Goal: Task Accomplishment & Management: Manage account settings

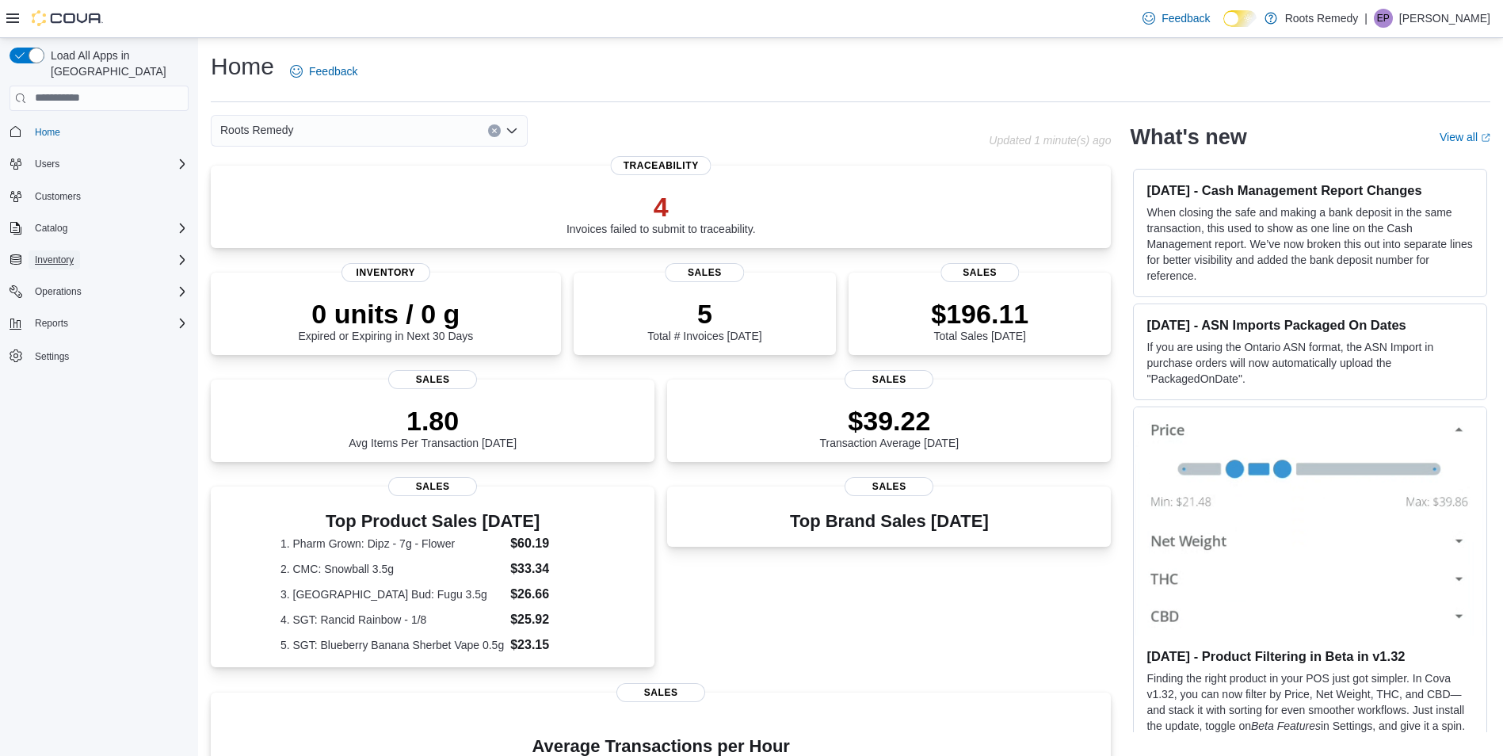
click at [79, 250] on button "Inventory" at bounding box center [55, 259] width 52 height 19
click at [70, 293] on button "Inventory Manager (Classic)" at bounding box center [105, 304] width 179 height 22
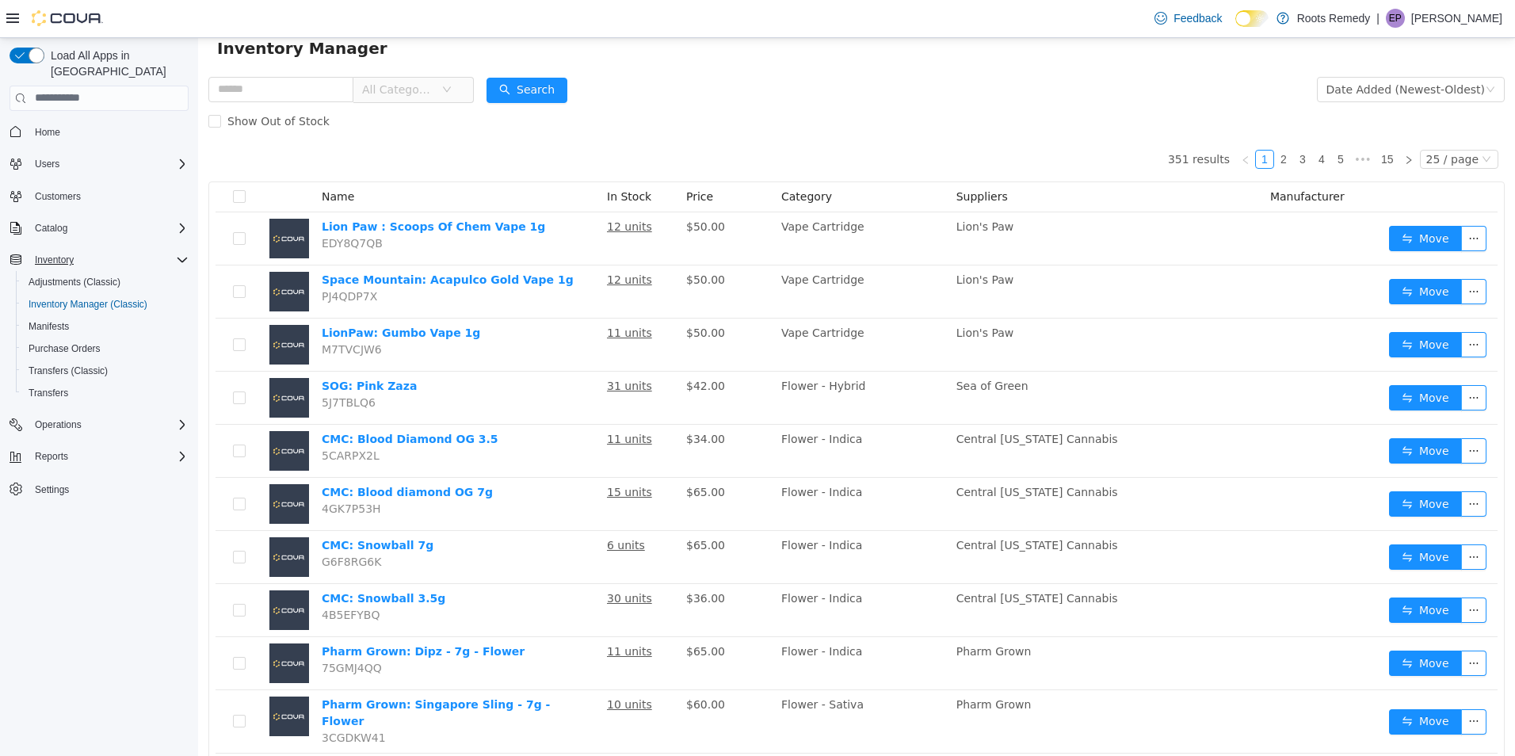
scroll to position [79, 0]
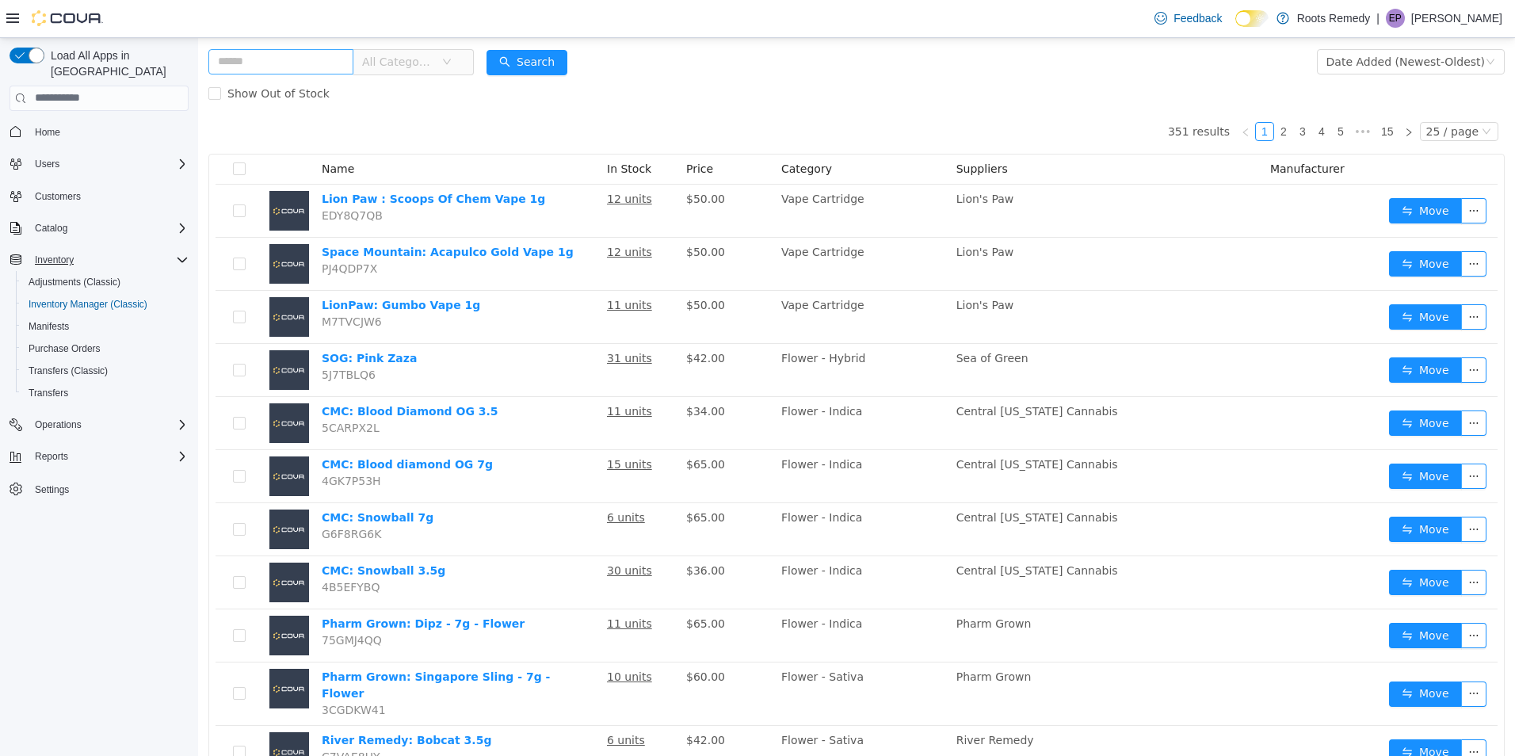
click at [279, 55] on input "text" at bounding box center [280, 60] width 145 height 25
type input "********"
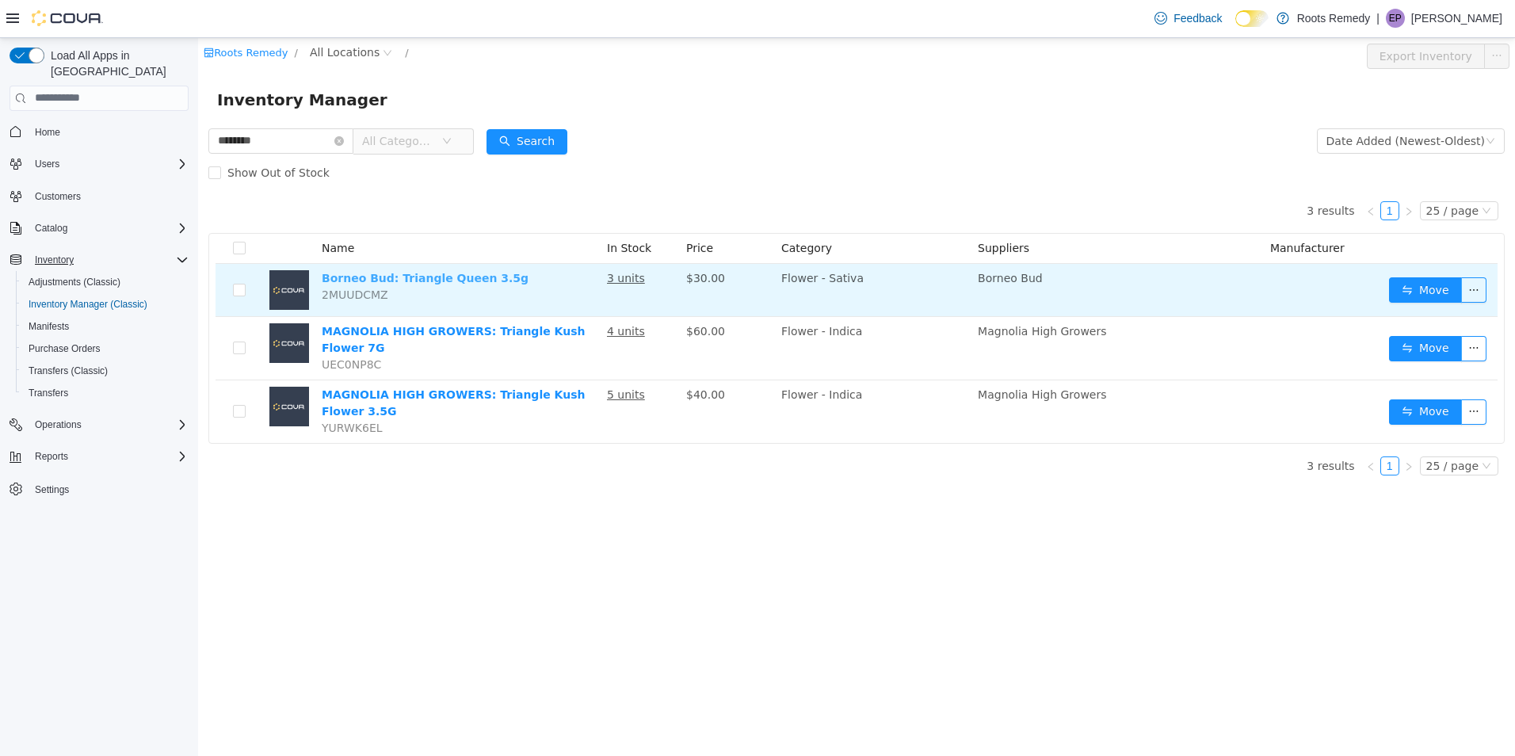
click at [422, 275] on link "Borneo Bud: Triangle Queen 3.5g" at bounding box center [425, 277] width 207 height 13
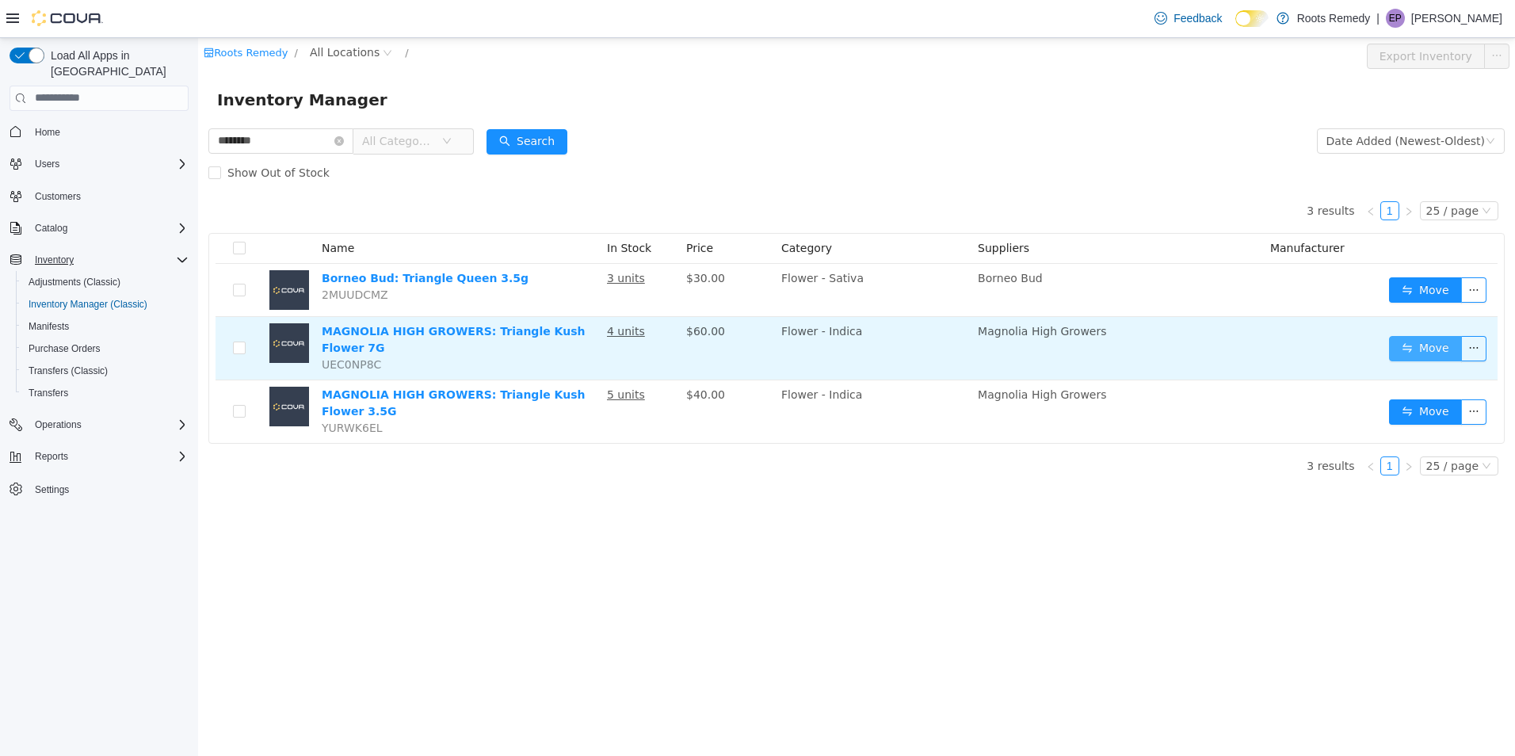
click at [1441, 346] on button "Move" at bounding box center [1425, 347] width 73 height 25
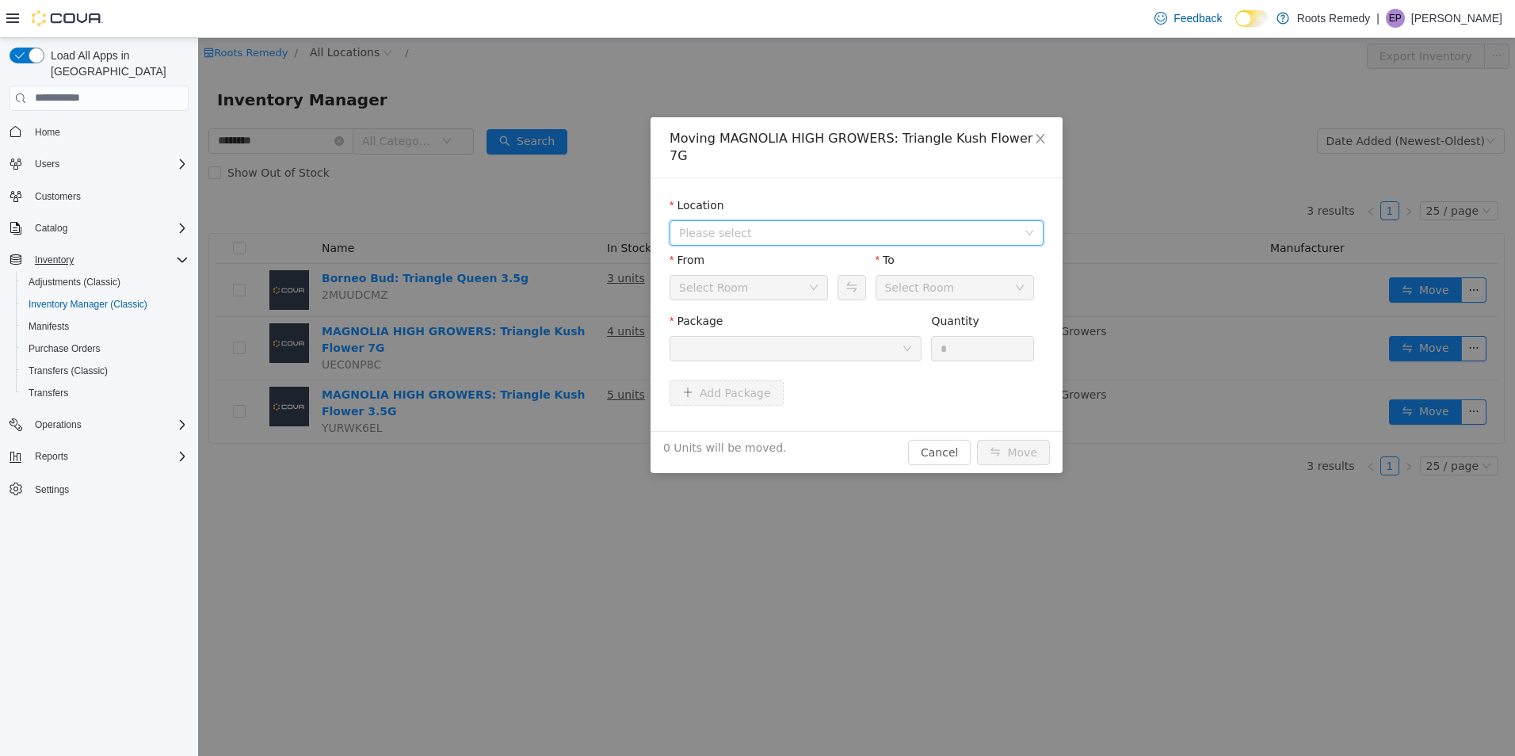
click at [995, 224] on span "Please select" at bounding box center [848, 232] width 338 height 16
click at [804, 273] on span "[STREET_ADDRESS]" at bounding box center [873, 272] width 334 height 21
click at [949, 275] on div "Front Room" at bounding box center [949, 287] width 129 height 24
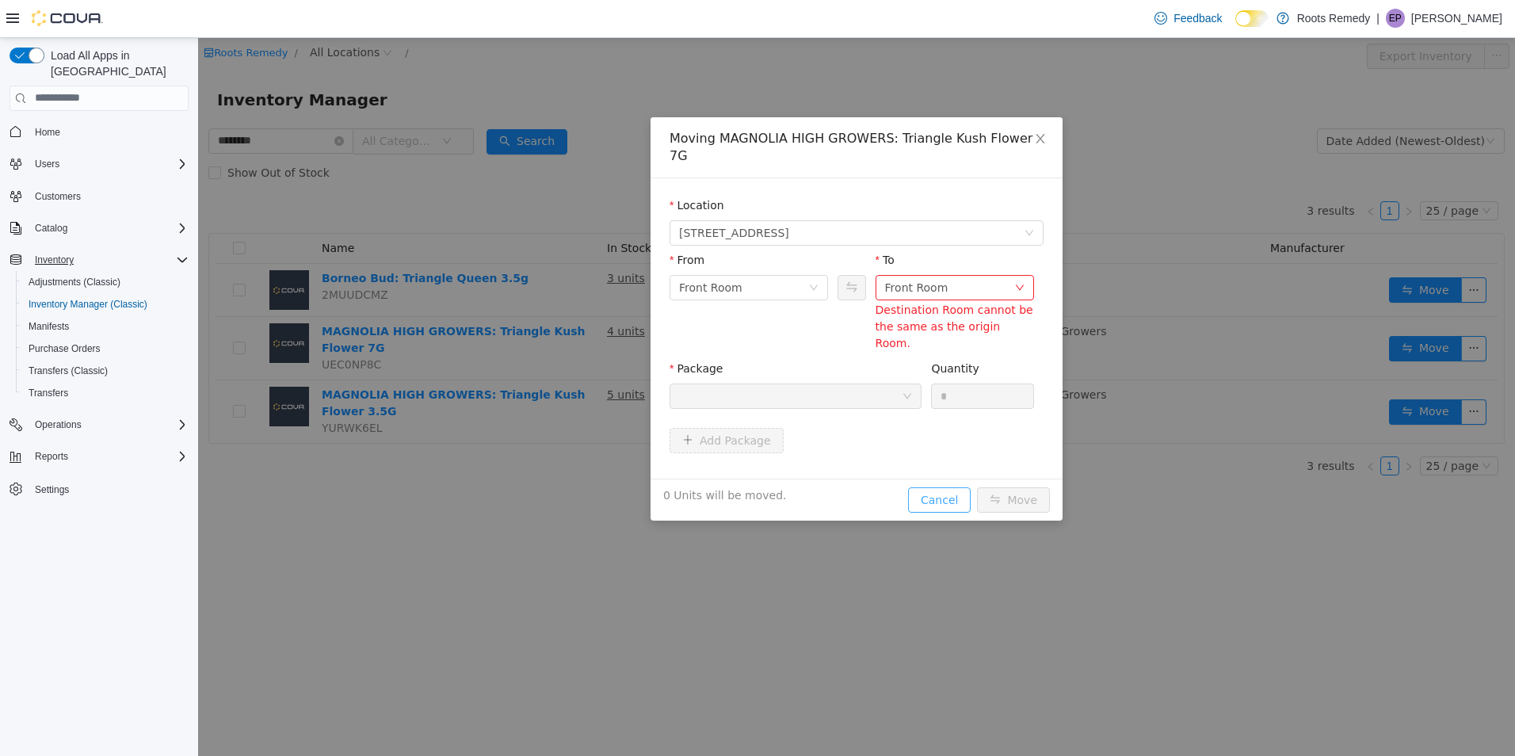
click at [953, 431] on div "Moving MAGNOLIA HIGH GROWERS: Triangle Kush Flower 7G Location 4300 N State St …" at bounding box center [857, 317] width 412 height 403
click at [1040, 137] on icon "icon: close" at bounding box center [1040, 138] width 9 height 10
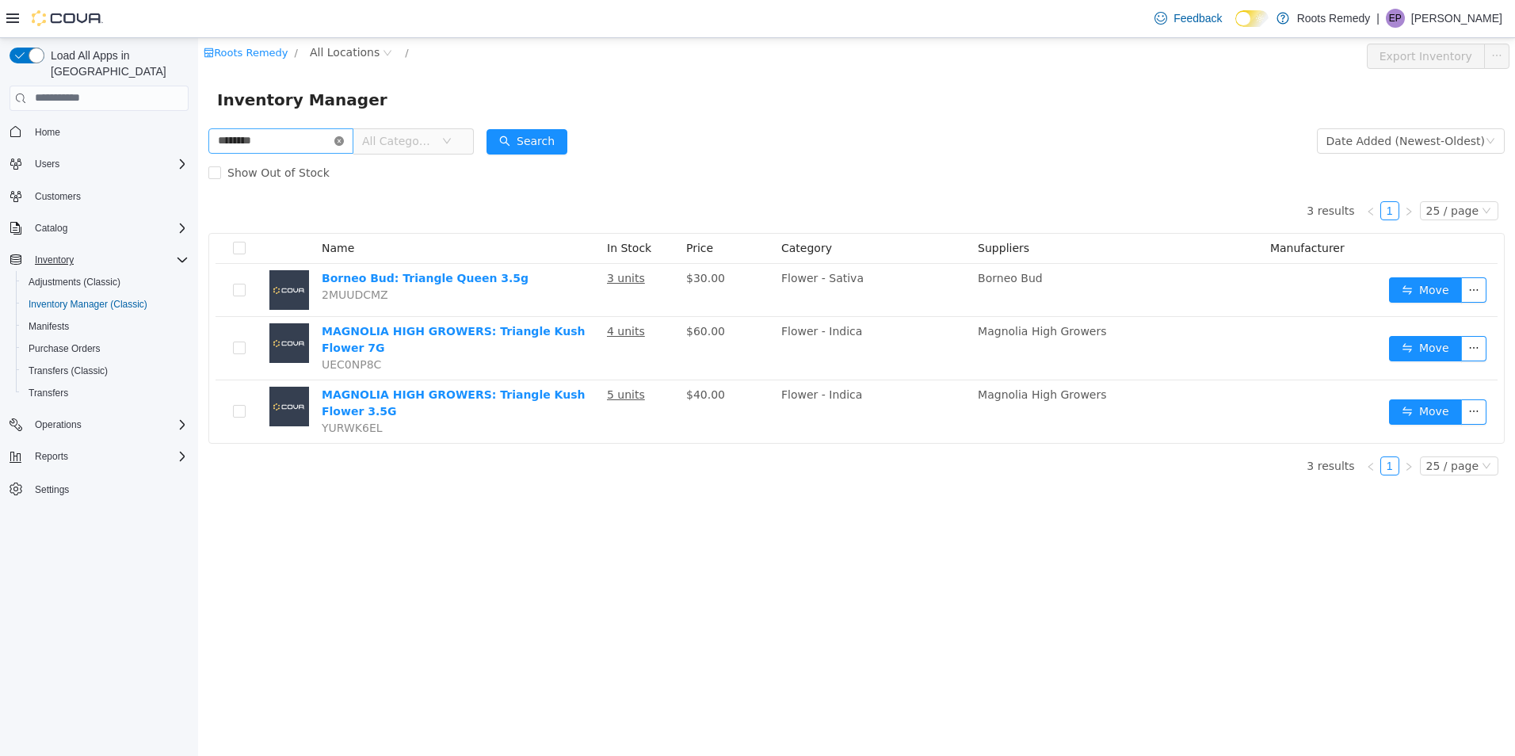
click at [344, 140] on icon "icon: close-circle" at bounding box center [339, 141] width 10 height 10
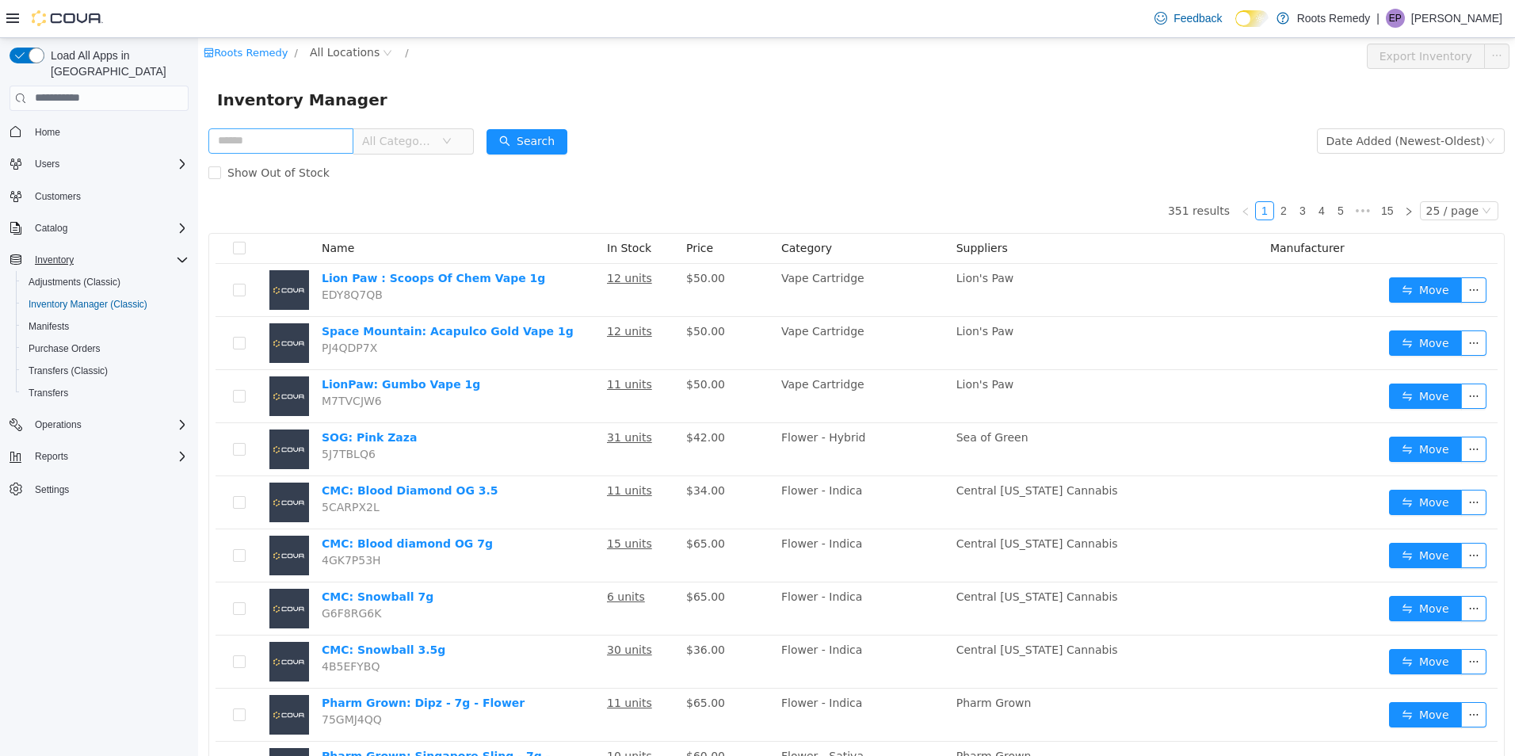
click at [434, 147] on span "All Categories" at bounding box center [398, 140] width 72 height 16
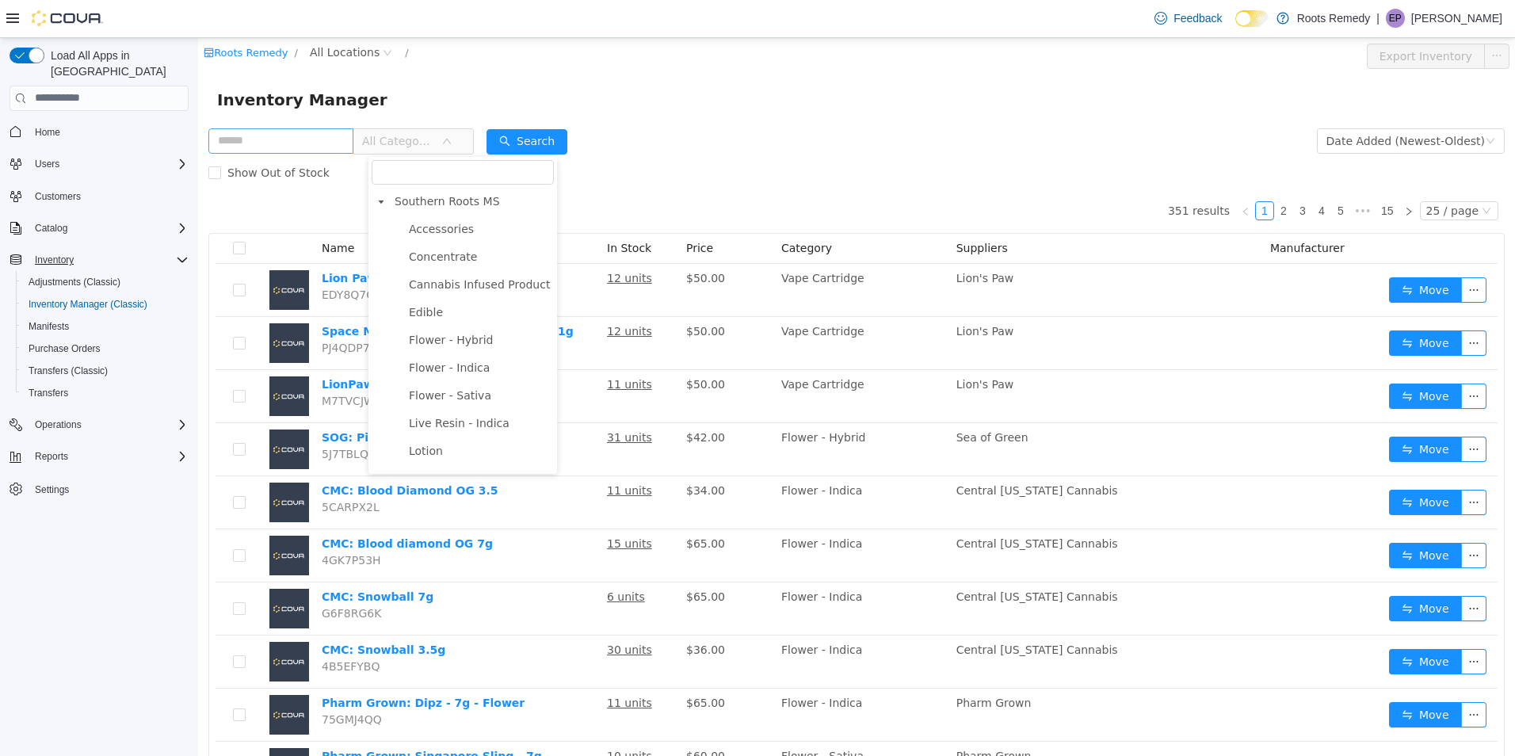
click at [1034, 115] on div "Inventory Manager" at bounding box center [856, 99] width 1317 height 51
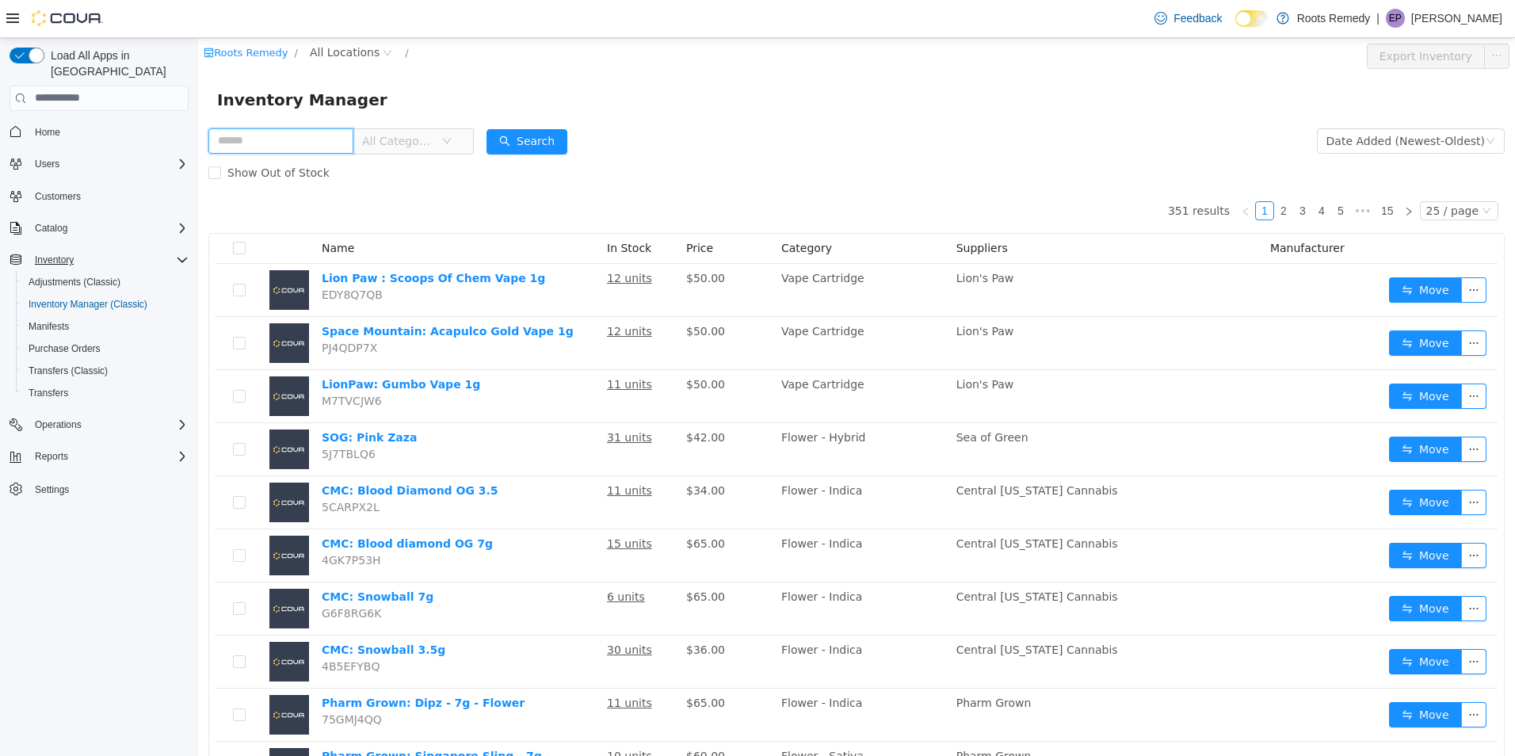
click at [344, 137] on input "text" at bounding box center [280, 140] width 145 height 25
type input "******"
click at [529, 139] on button "Search" at bounding box center [527, 140] width 81 height 25
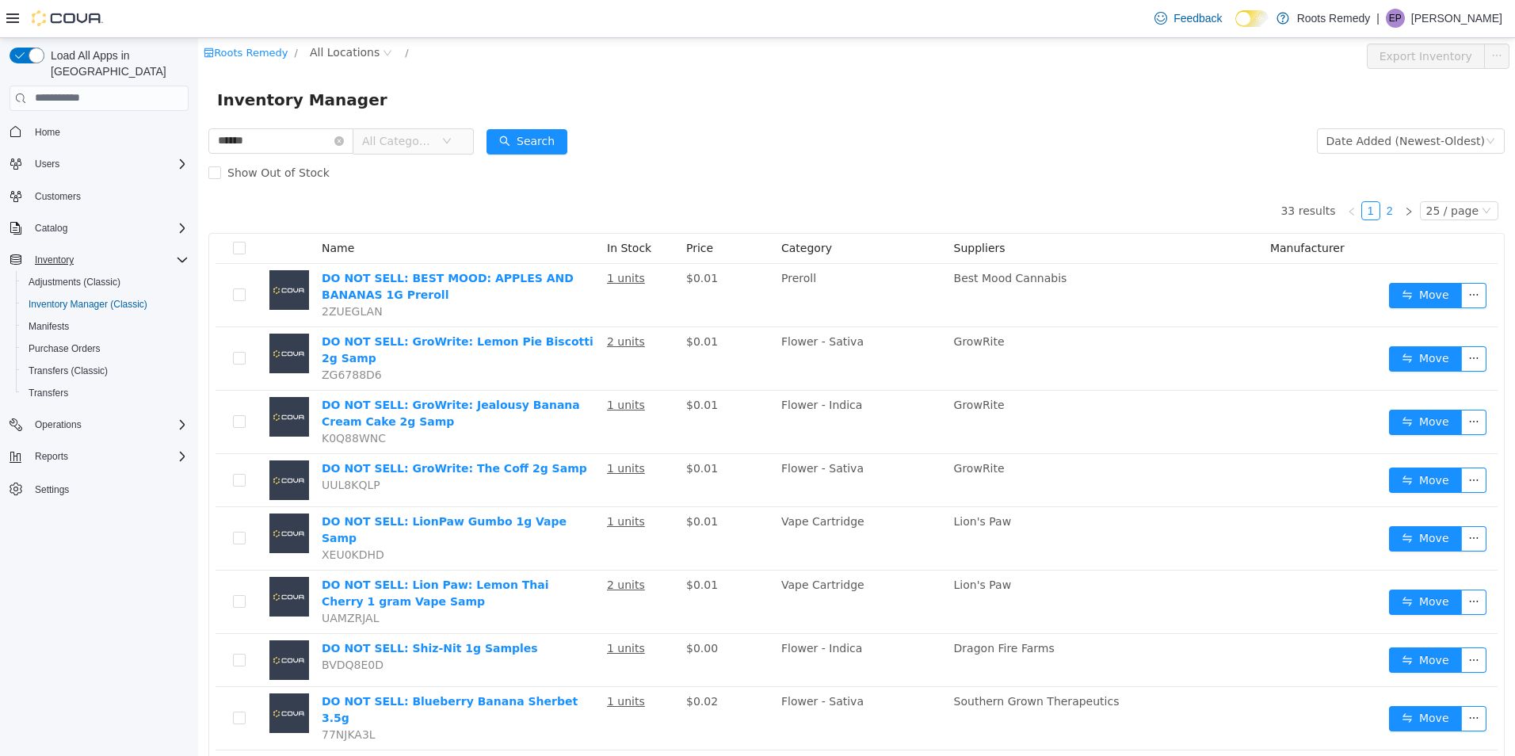
click at [1389, 212] on link "2" at bounding box center [1389, 209] width 17 height 17
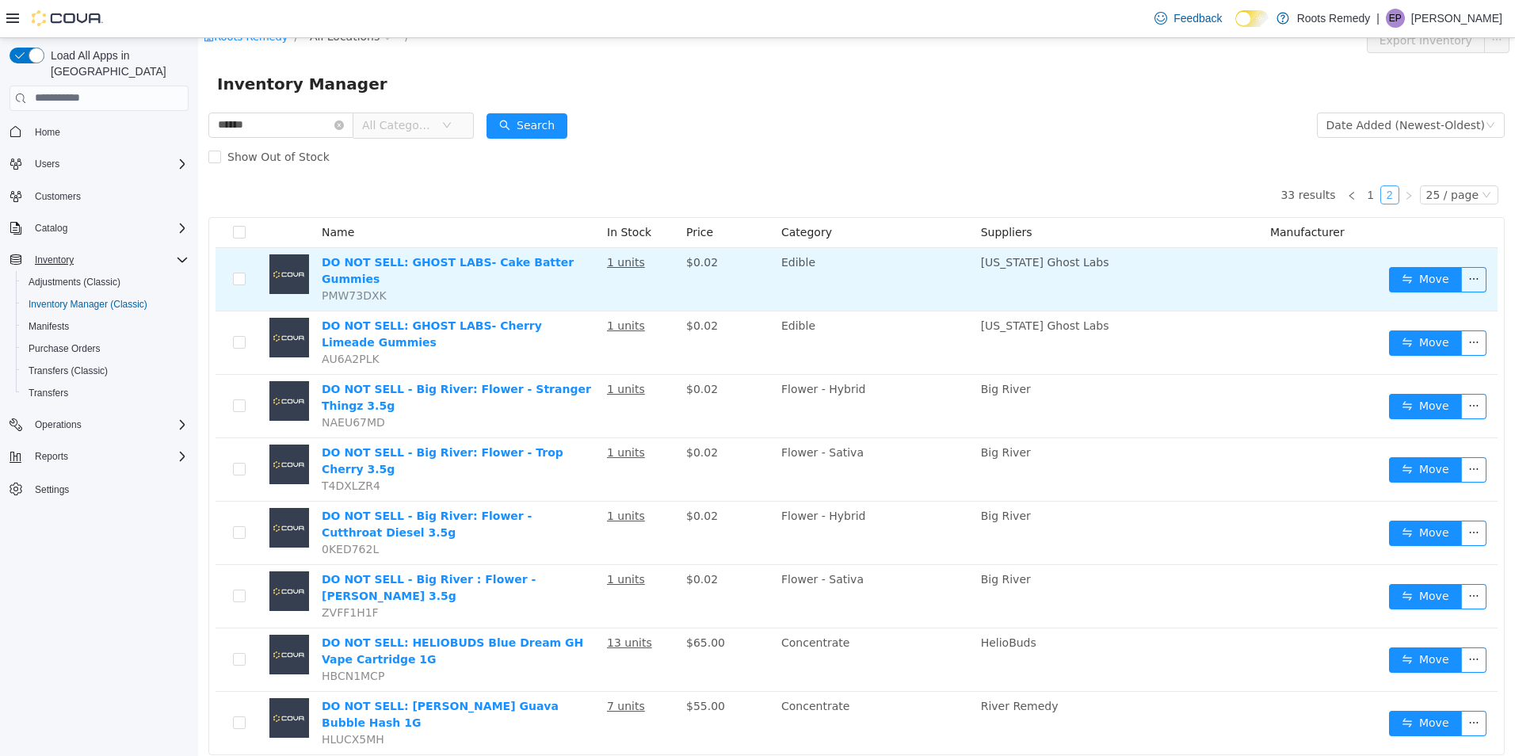
scroll to position [19, 0]
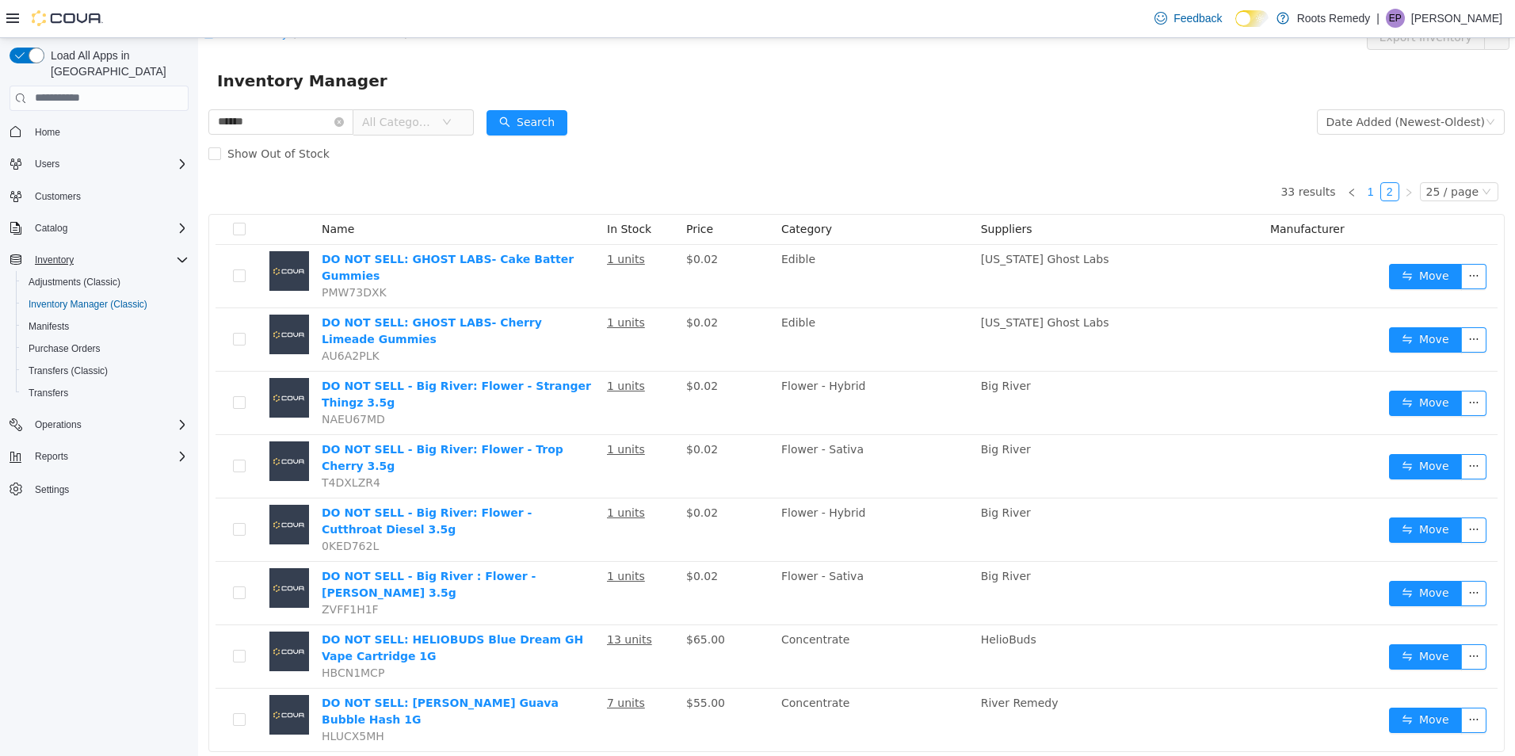
click at [1362, 193] on link "1" at bounding box center [1370, 190] width 17 height 17
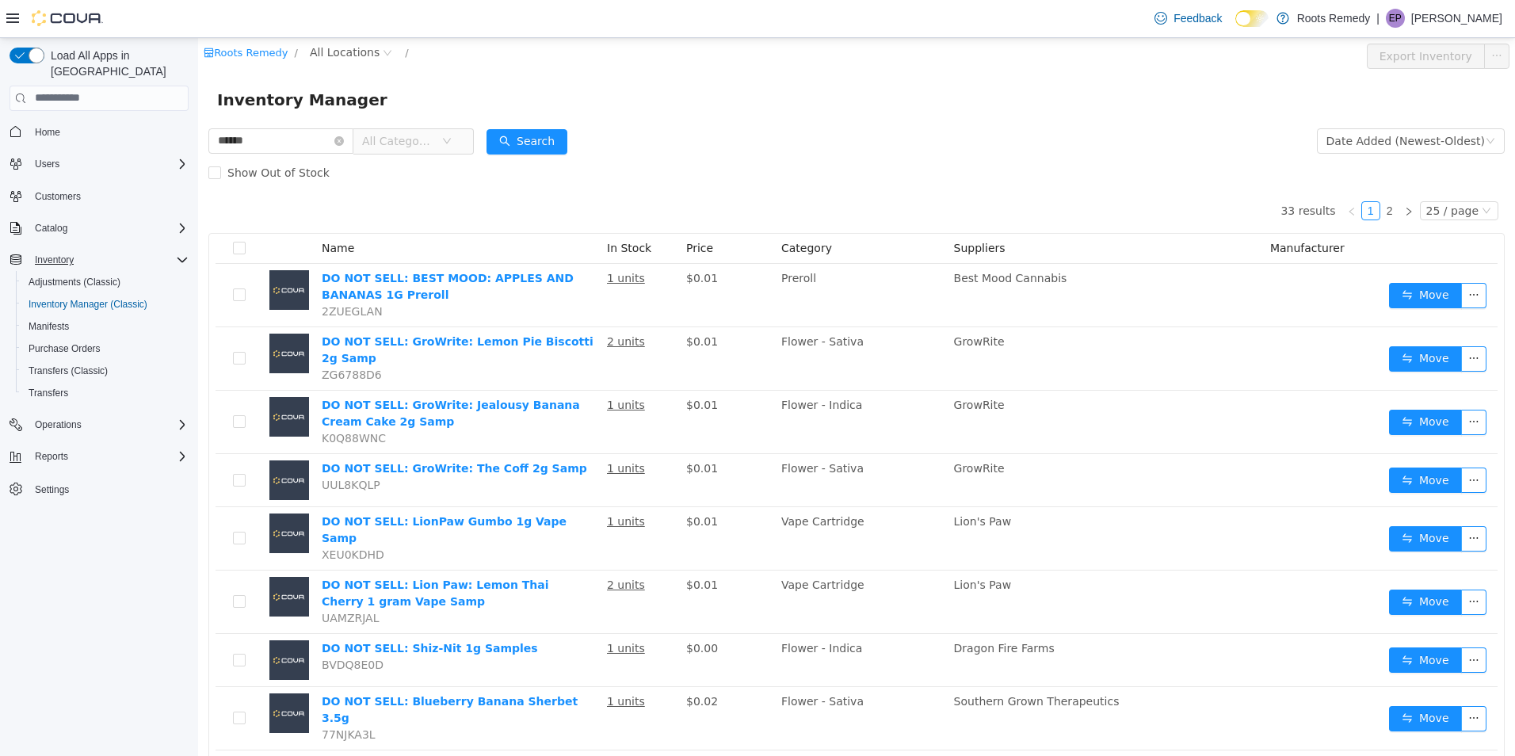
click at [925, 136] on form "****** All Categories Date Added (Newest-Oldest) Search Show Out of Stock" at bounding box center [856, 155] width 1297 height 63
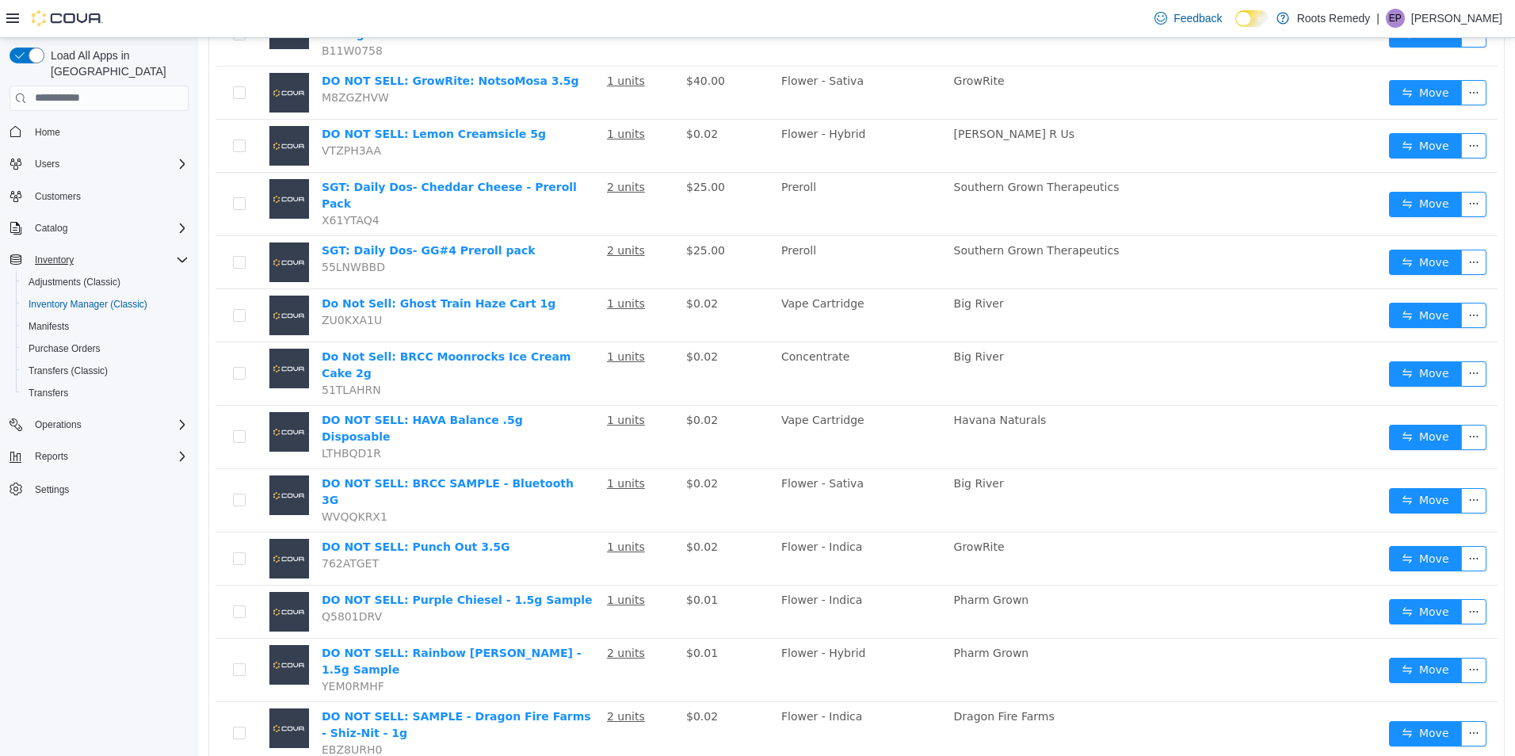
scroll to position [932, 0]
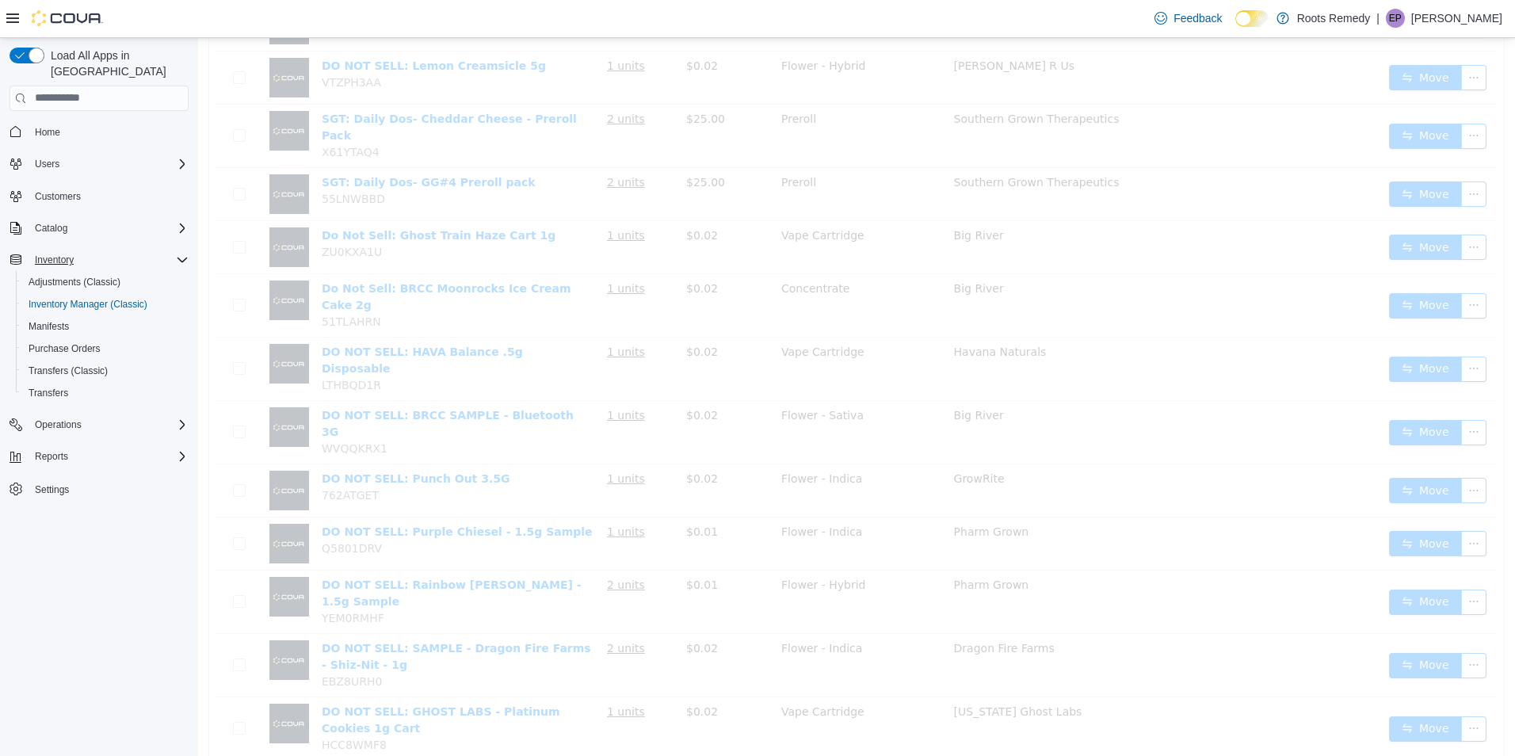
scroll to position [19, 0]
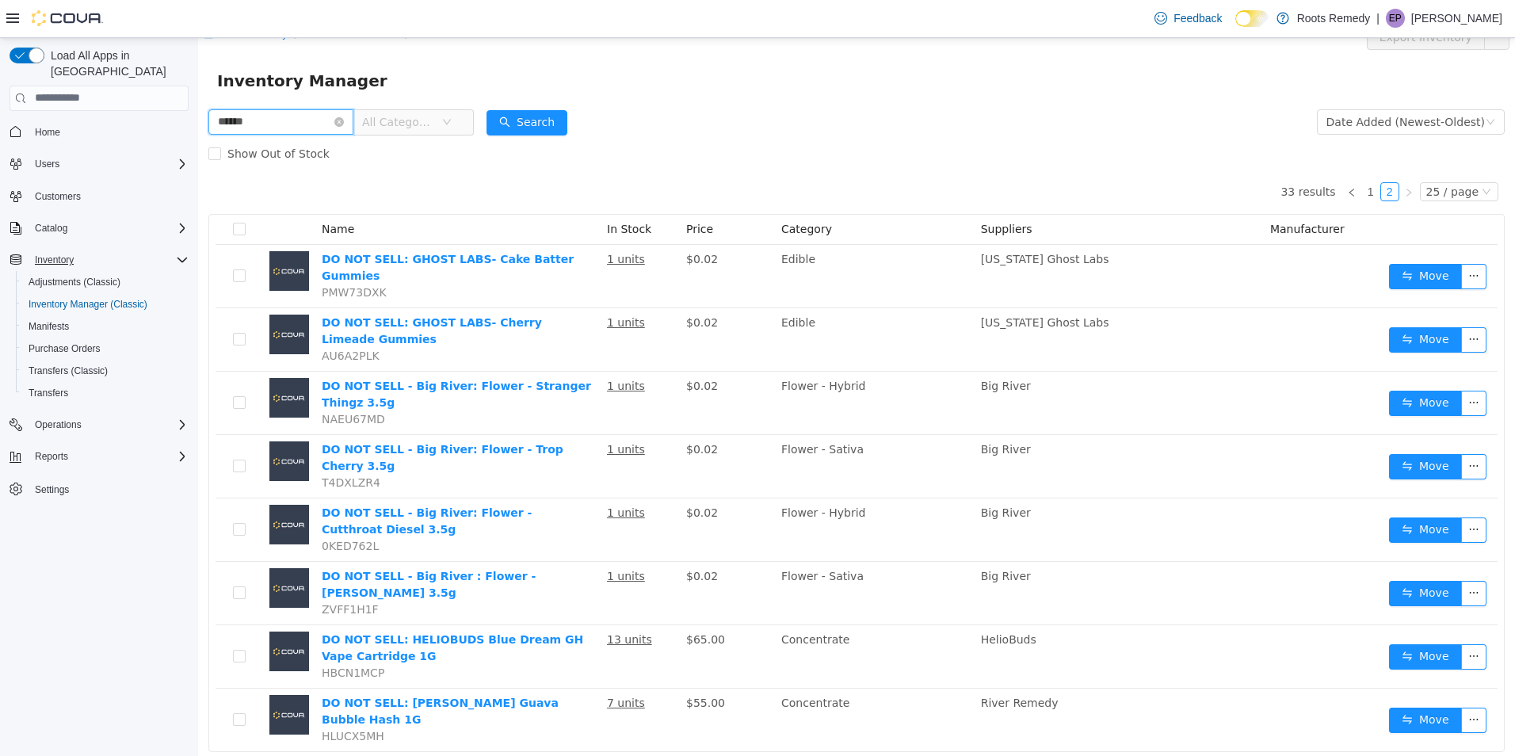
click at [353, 126] on input "******" at bounding box center [280, 121] width 145 height 25
click at [344, 123] on icon "icon: close-circle" at bounding box center [339, 121] width 10 height 10
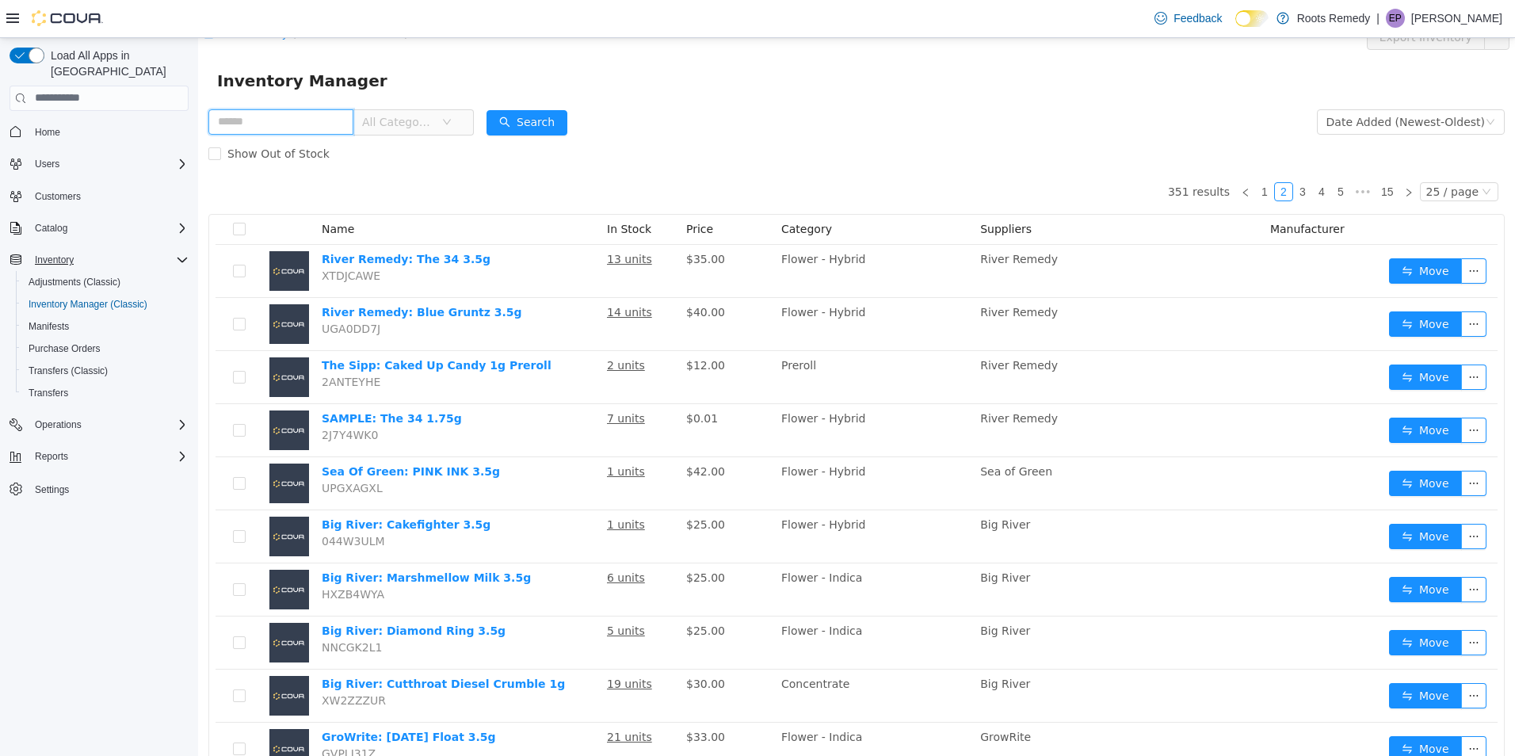
click at [300, 117] on input "text" at bounding box center [280, 121] width 145 height 25
type input "******"
click at [525, 125] on button "Search" at bounding box center [527, 121] width 81 height 25
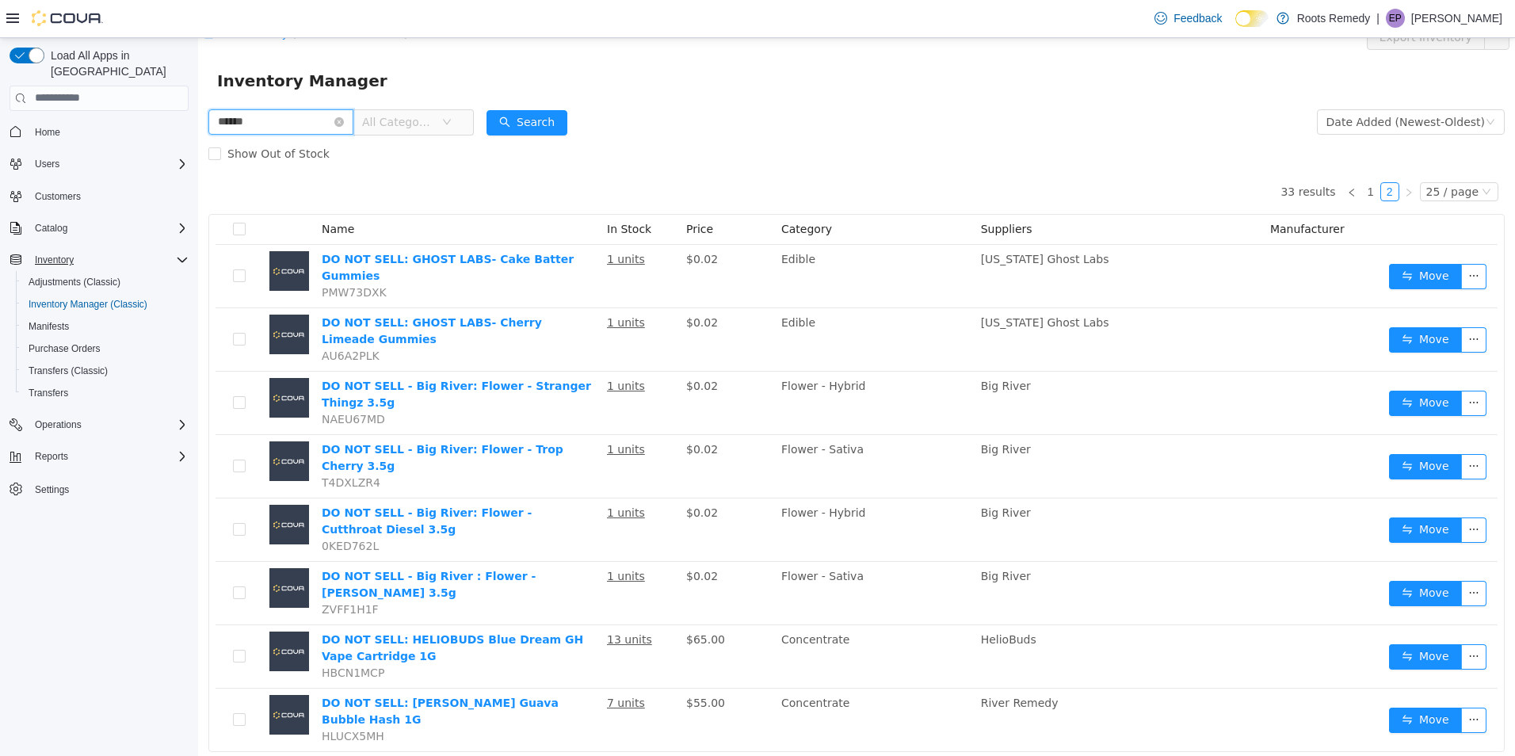
click at [353, 122] on input "******" at bounding box center [280, 121] width 145 height 25
click at [344, 121] on icon "icon: close-circle" at bounding box center [339, 121] width 10 height 10
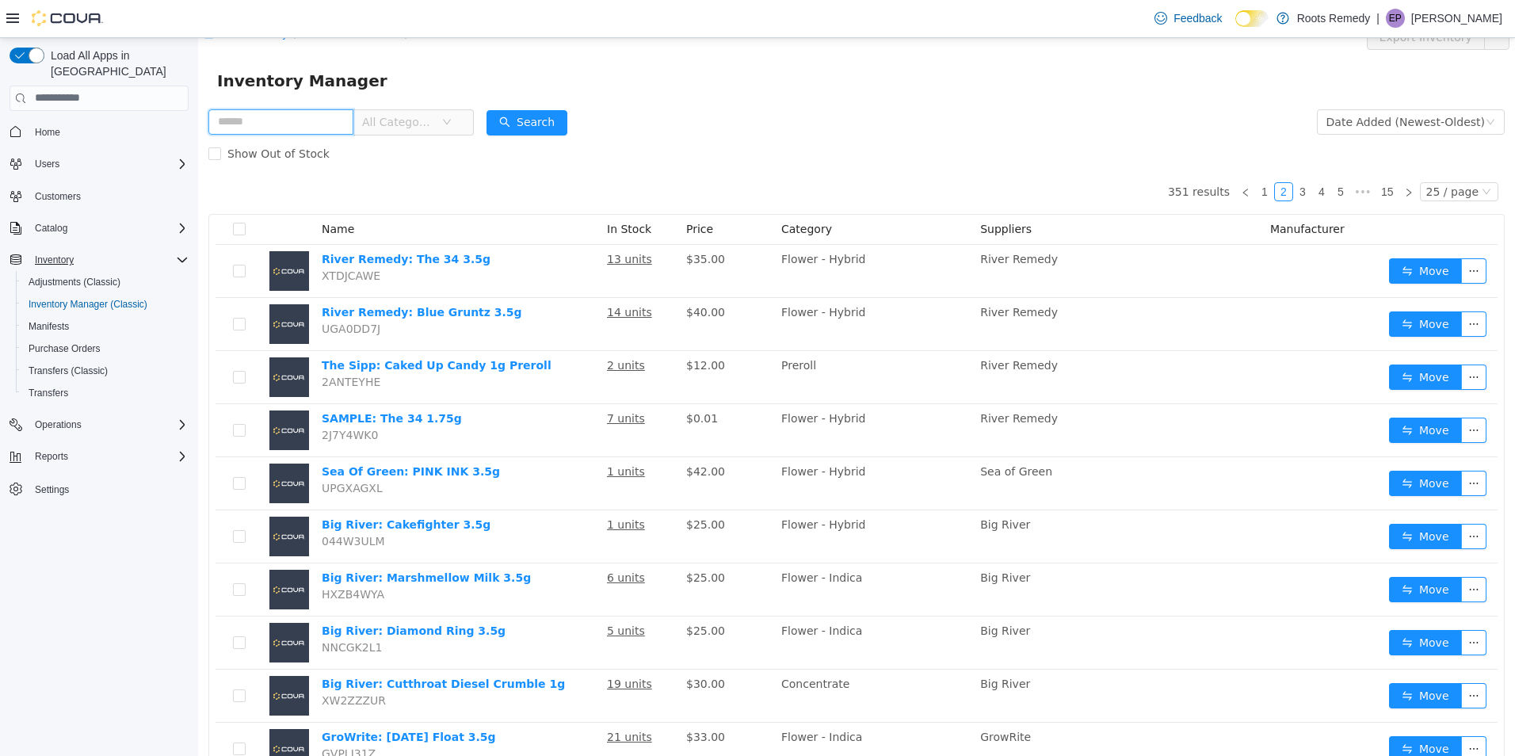
click at [322, 124] on input "text" at bounding box center [280, 121] width 145 height 25
type input "******"
click at [535, 123] on button "Search" at bounding box center [527, 121] width 81 height 25
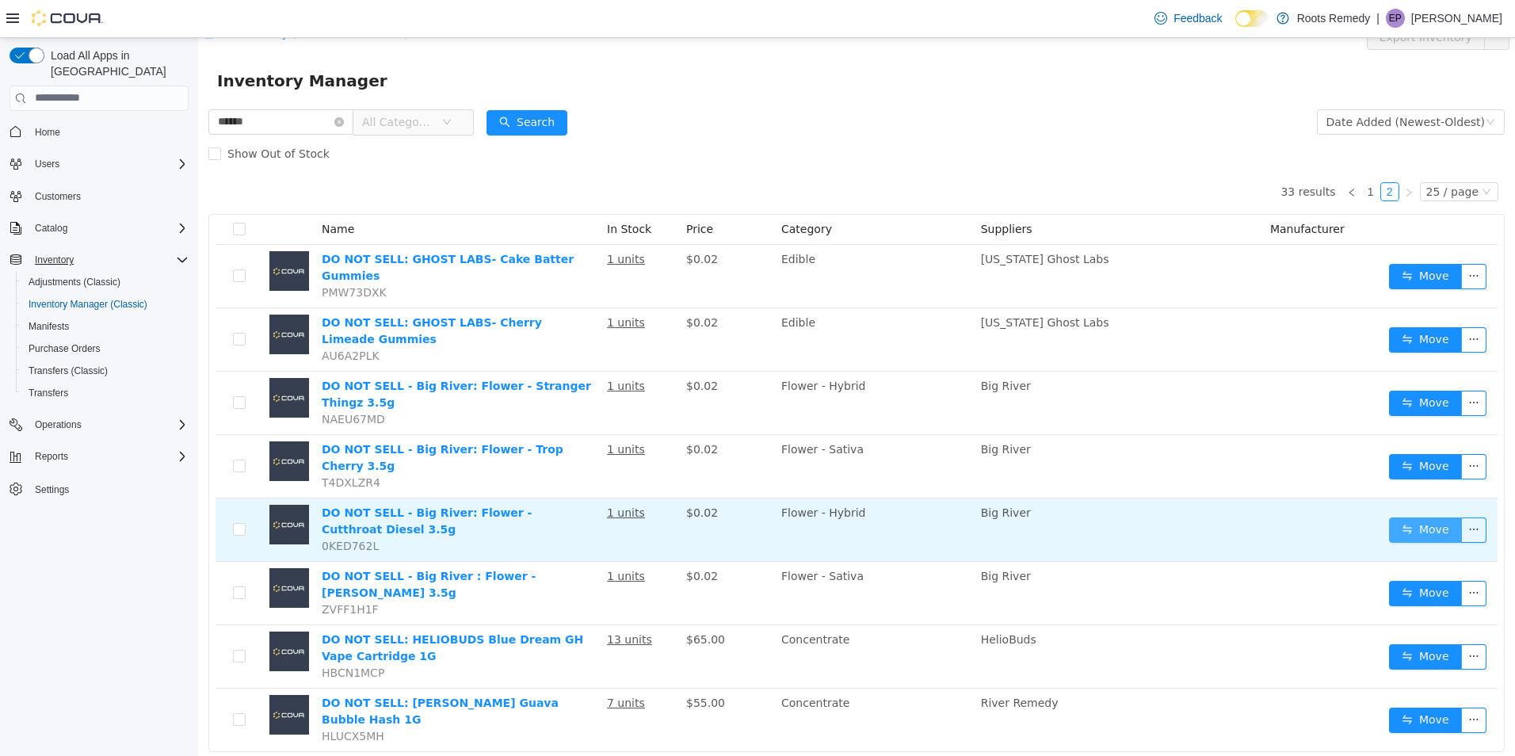
click at [1415, 517] on button "Move" at bounding box center [1425, 529] width 73 height 25
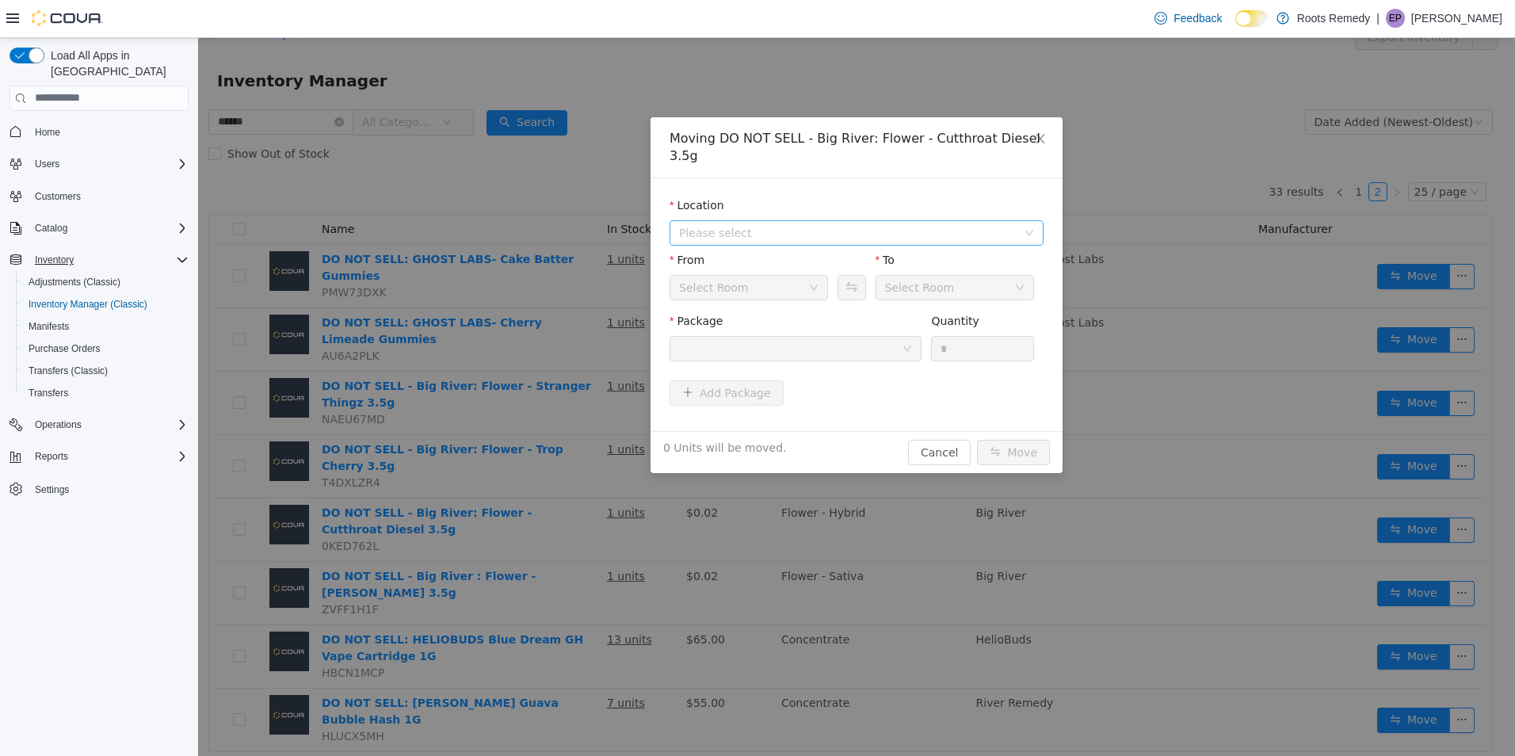
click at [727, 224] on span "Please select" at bounding box center [848, 232] width 338 height 16
click at [733, 272] on span "[STREET_ADDRESS]" at bounding box center [765, 271] width 110 height 13
click at [733, 275] on div "Front Room" at bounding box center [710, 287] width 63 height 24
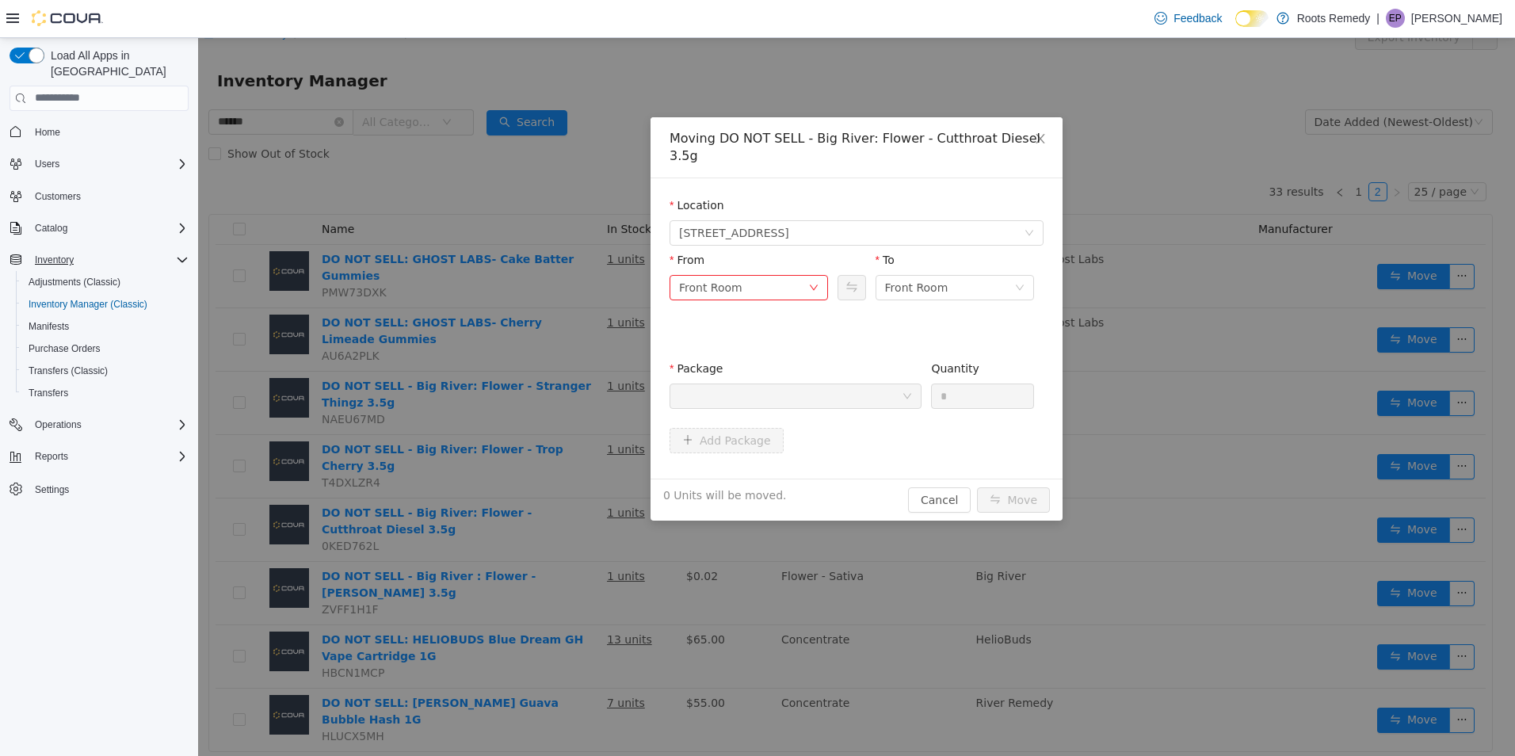
click at [800, 251] on div "From" at bounding box center [749, 262] width 159 height 23
click at [1047, 134] on span "Close" at bounding box center [1040, 138] width 44 height 44
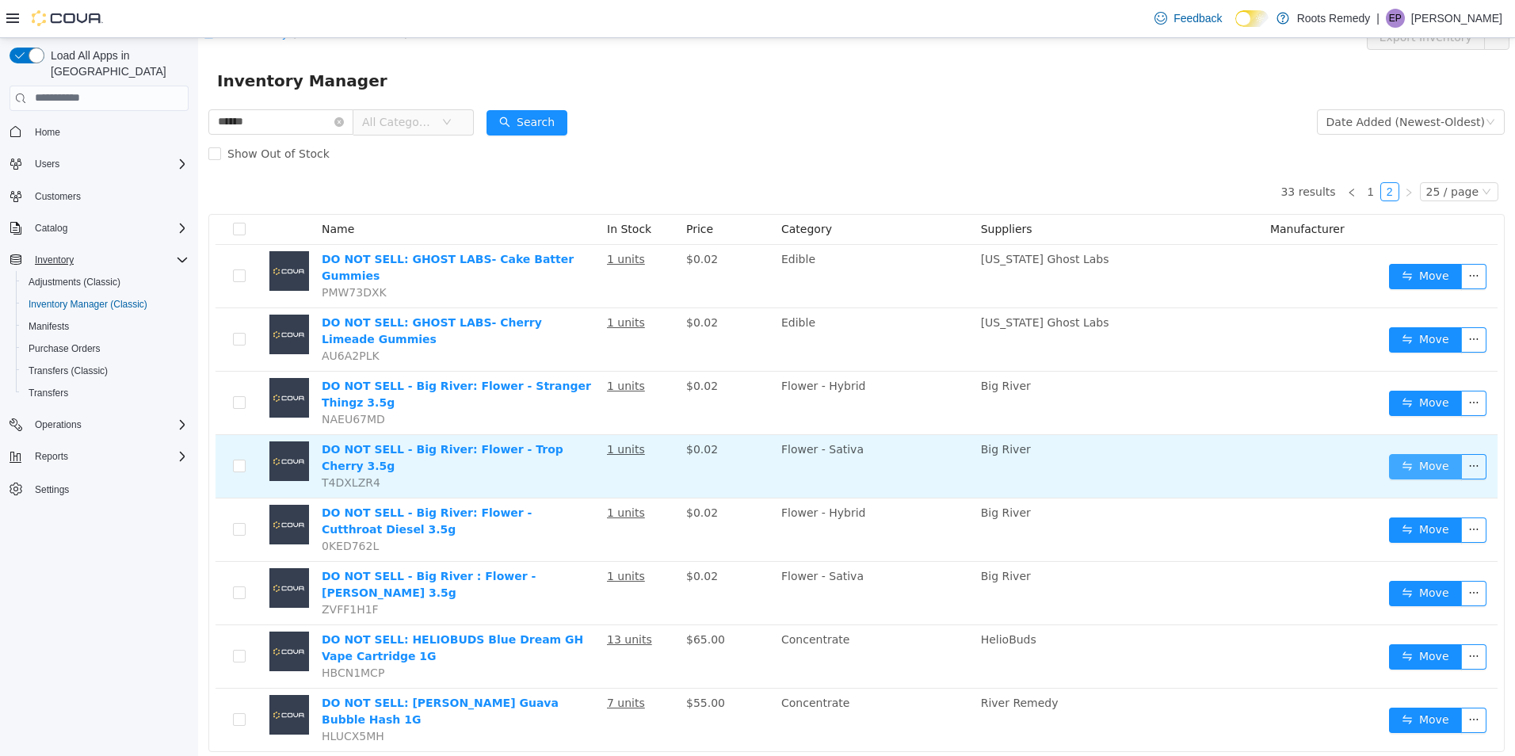
click at [1409, 453] on button "Move" at bounding box center [1425, 465] width 73 height 25
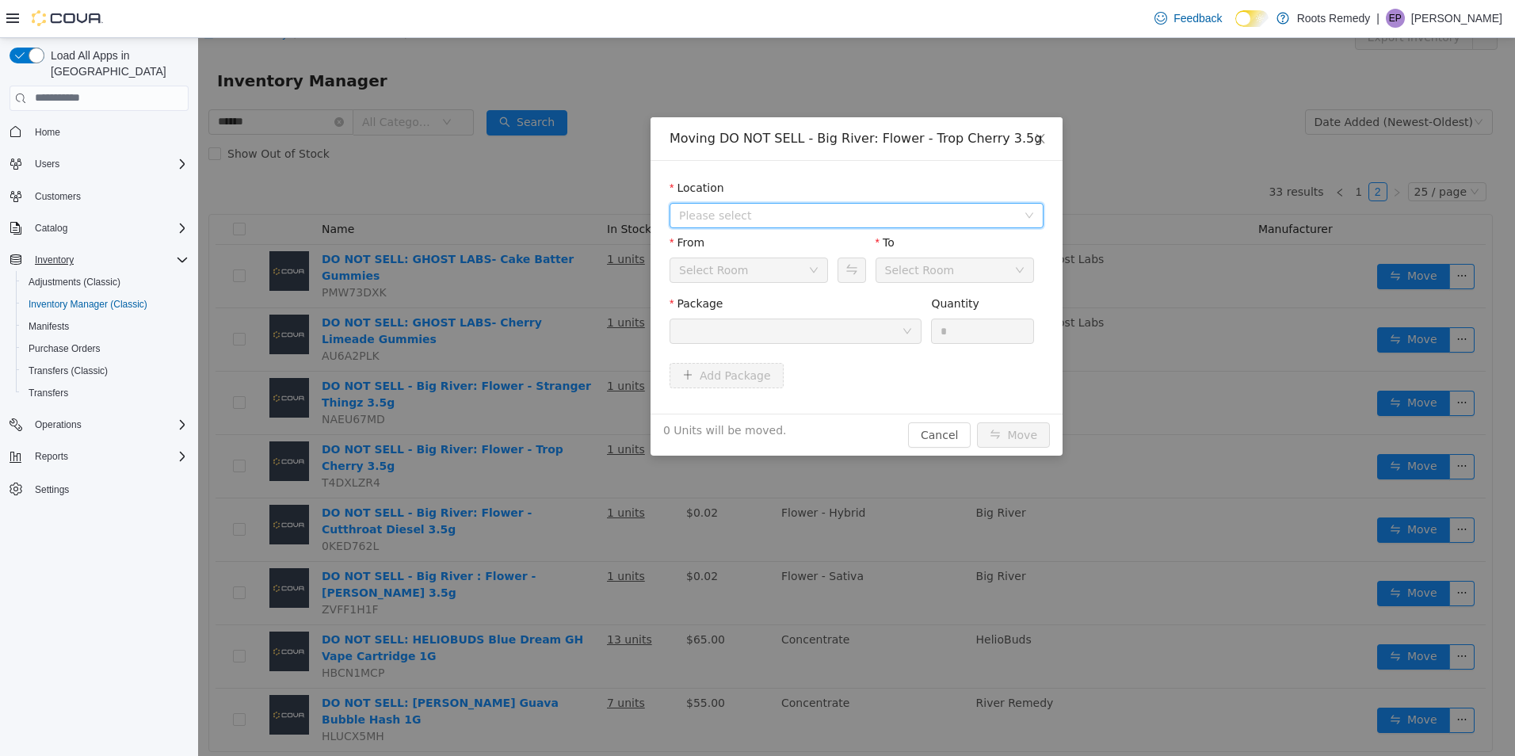
click at [781, 223] on span "Please select" at bounding box center [851, 215] width 345 height 24
click at [778, 265] on span "[STREET_ADDRESS]" at bounding box center [765, 271] width 110 height 13
click at [796, 280] on div "Front Room" at bounding box center [743, 270] width 129 height 24
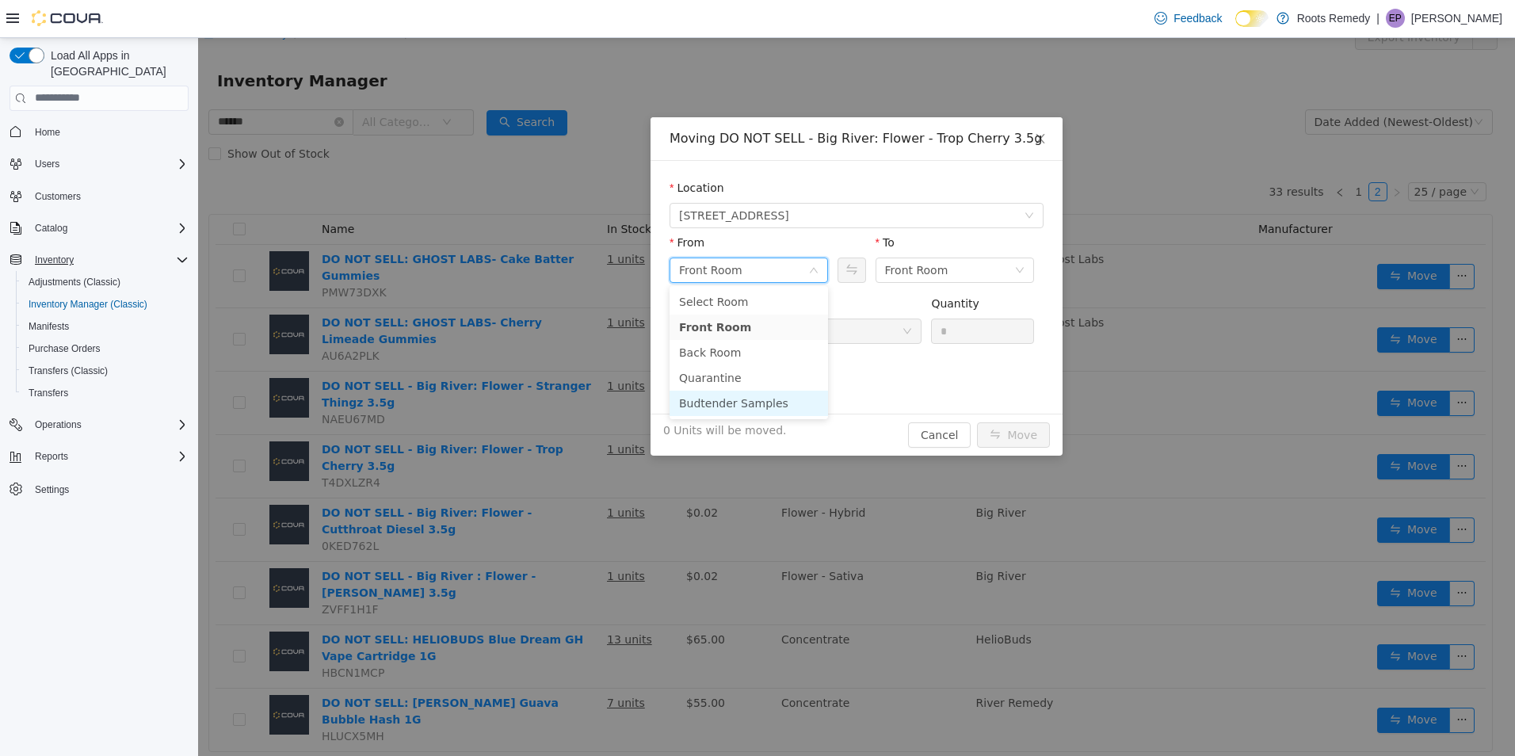
click at [756, 399] on li "Budtender Samples" at bounding box center [749, 402] width 159 height 25
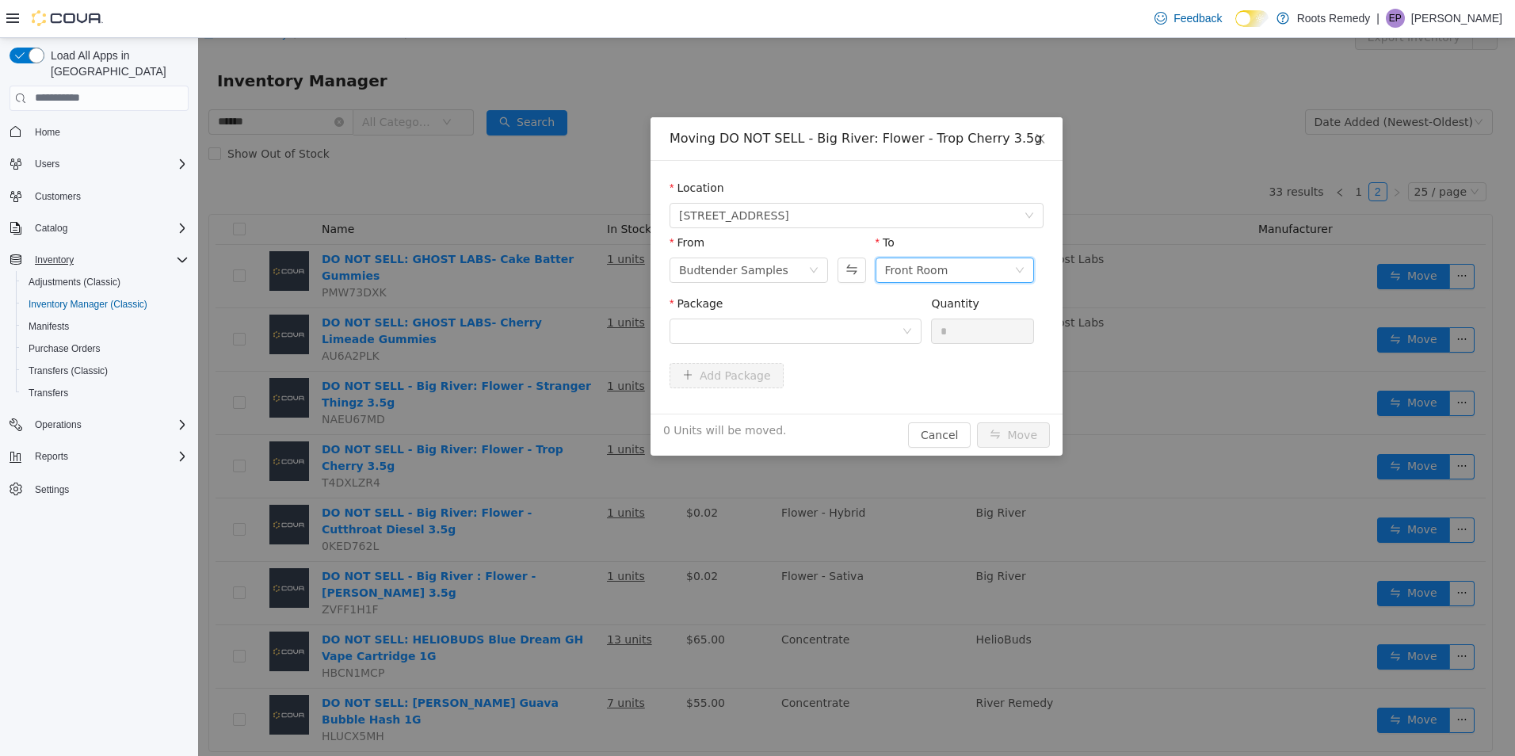
click at [929, 264] on div "Front Room" at bounding box center [916, 270] width 63 height 24
click at [911, 323] on li "Front Room" at bounding box center [955, 326] width 159 height 25
click at [738, 332] on div at bounding box center [790, 331] width 223 height 24
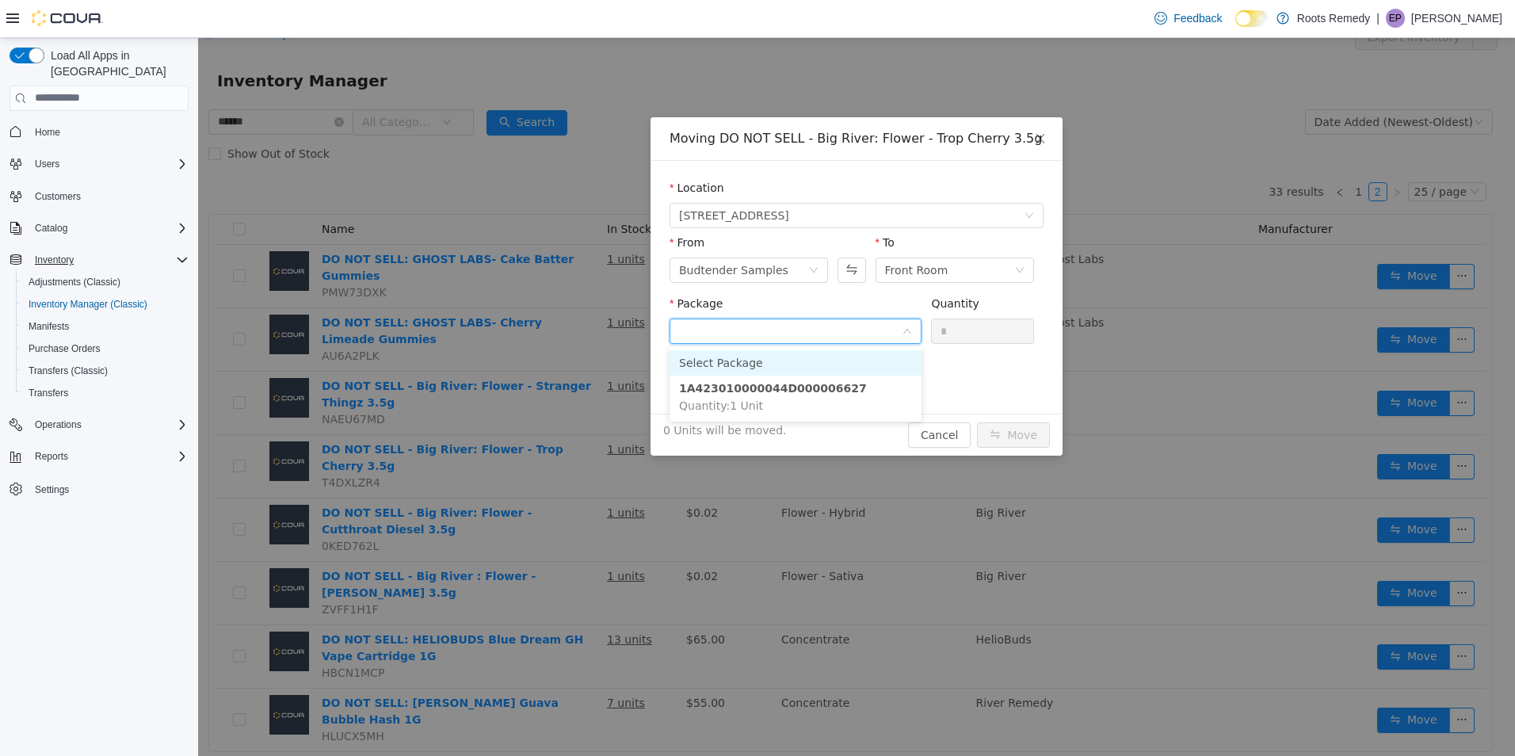
click at [738, 332] on input "Package" at bounding box center [790, 332] width 223 height 24
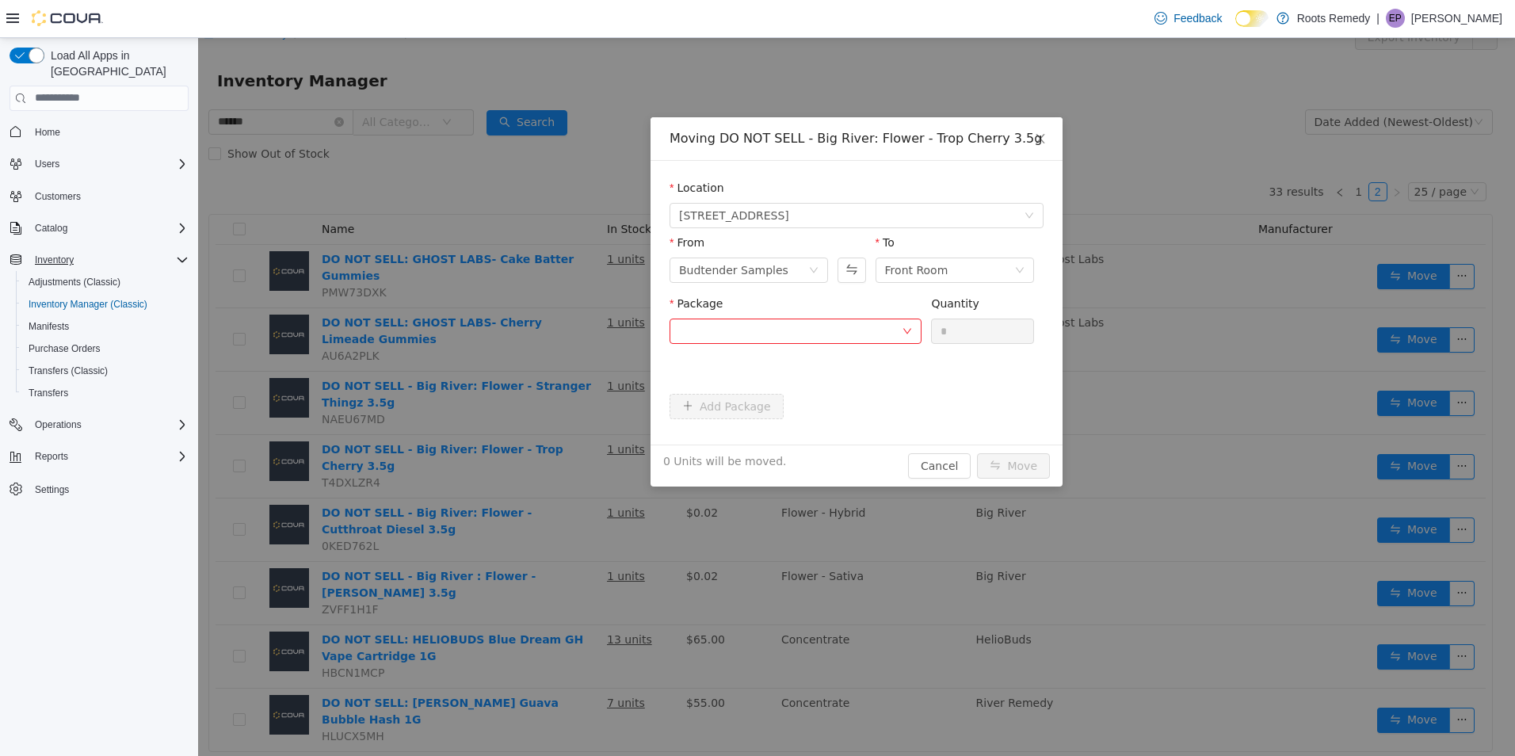
drag, startPoint x: 881, startPoint y: 286, endPoint x: 872, endPoint y: 288, distance: 9.6
click at [872, 288] on div "From Budtender Samples To Front Room" at bounding box center [857, 261] width 374 height 55
drag, startPoint x: 872, startPoint y: 288, endPoint x: 826, endPoint y: 439, distance: 158.2
click at [826, 445] on div "0 Units will be moved. Cancel Move" at bounding box center [857, 465] width 412 height 42
click at [1035, 139] on icon "icon: close" at bounding box center [1040, 138] width 13 height 13
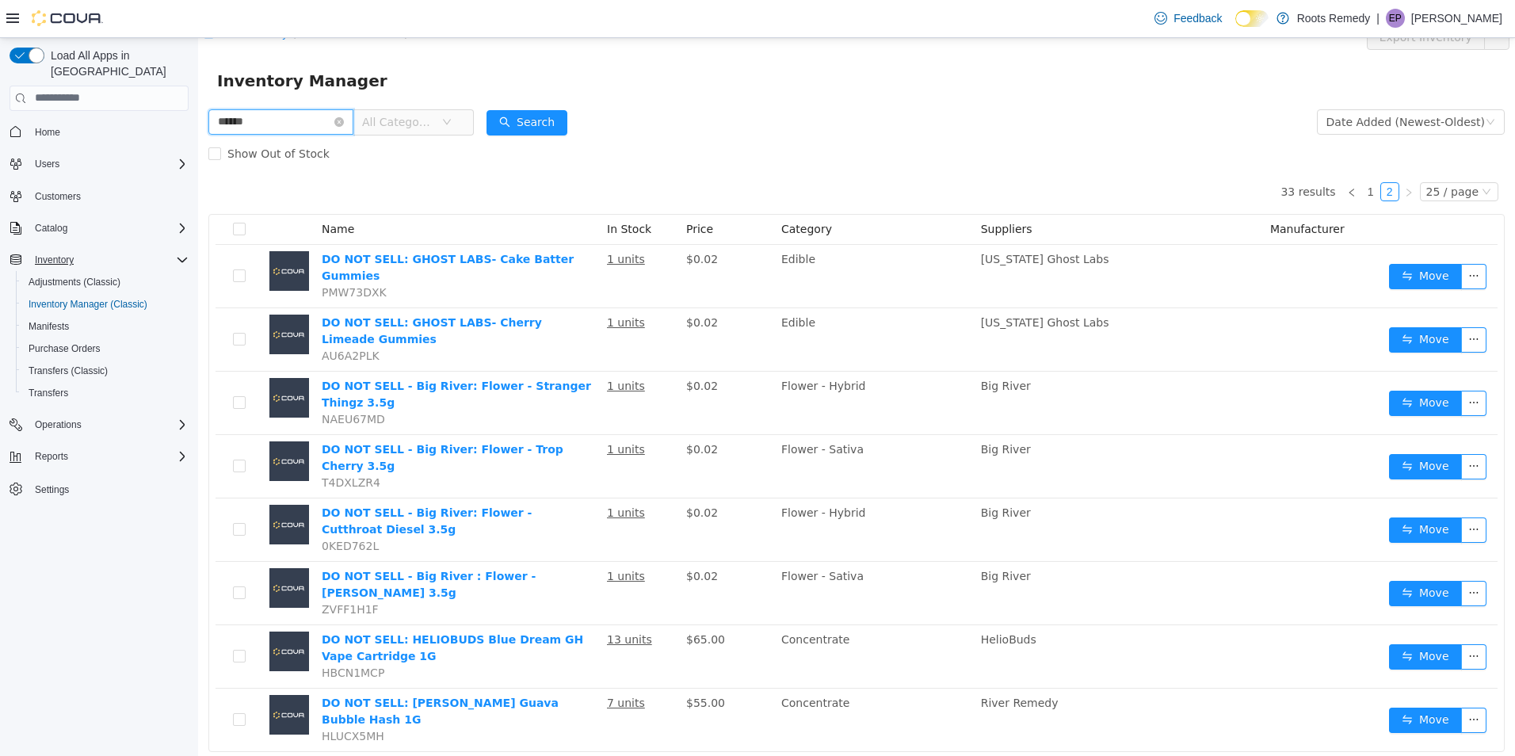
click at [353, 126] on input "******" at bounding box center [280, 121] width 145 height 25
click at [344, 124] on icon "icon: close-circle" at bounding box center [339, 121] width 10 height 10
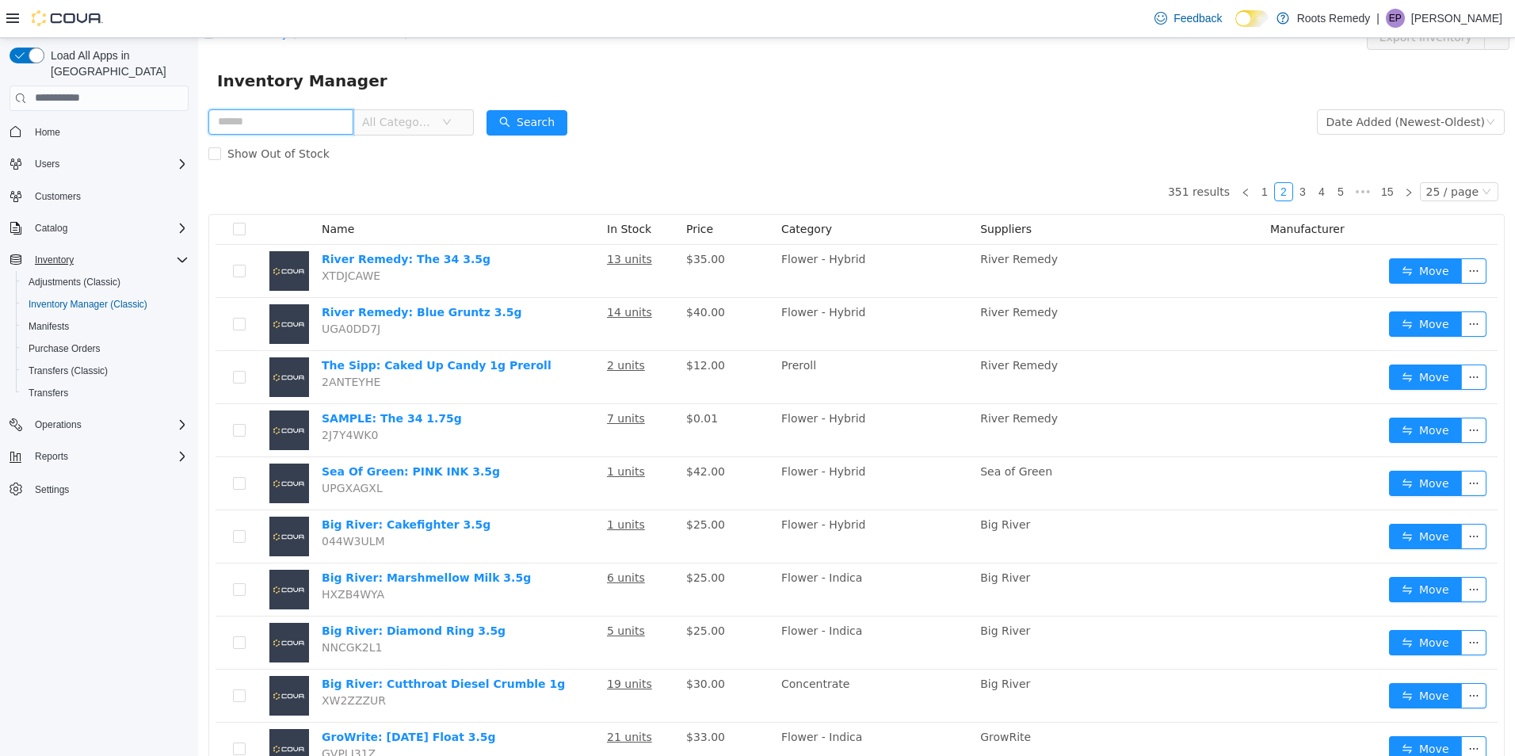
click at [334, 122] on input "text" at bounding box center [280, 121] width 145 height 25
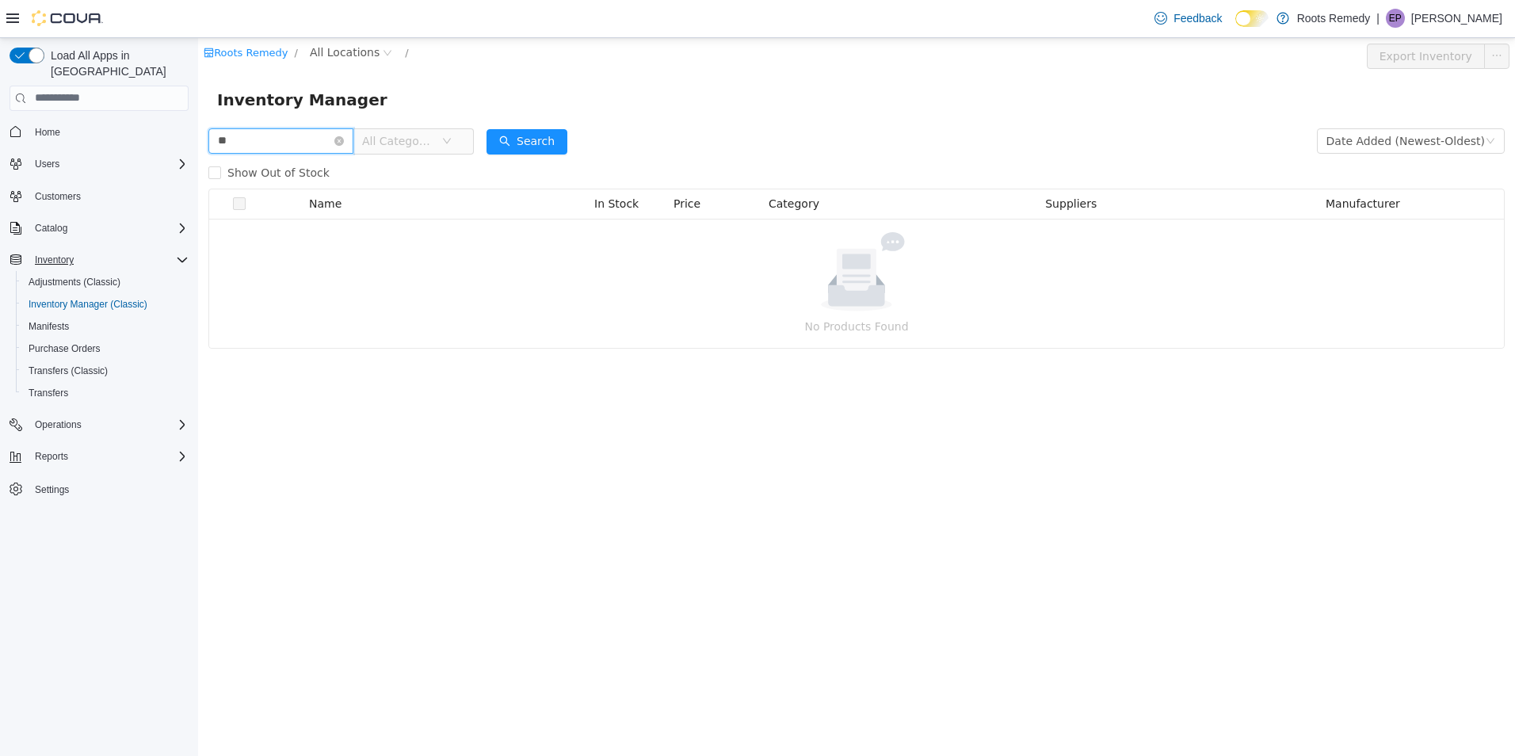
type input "*"
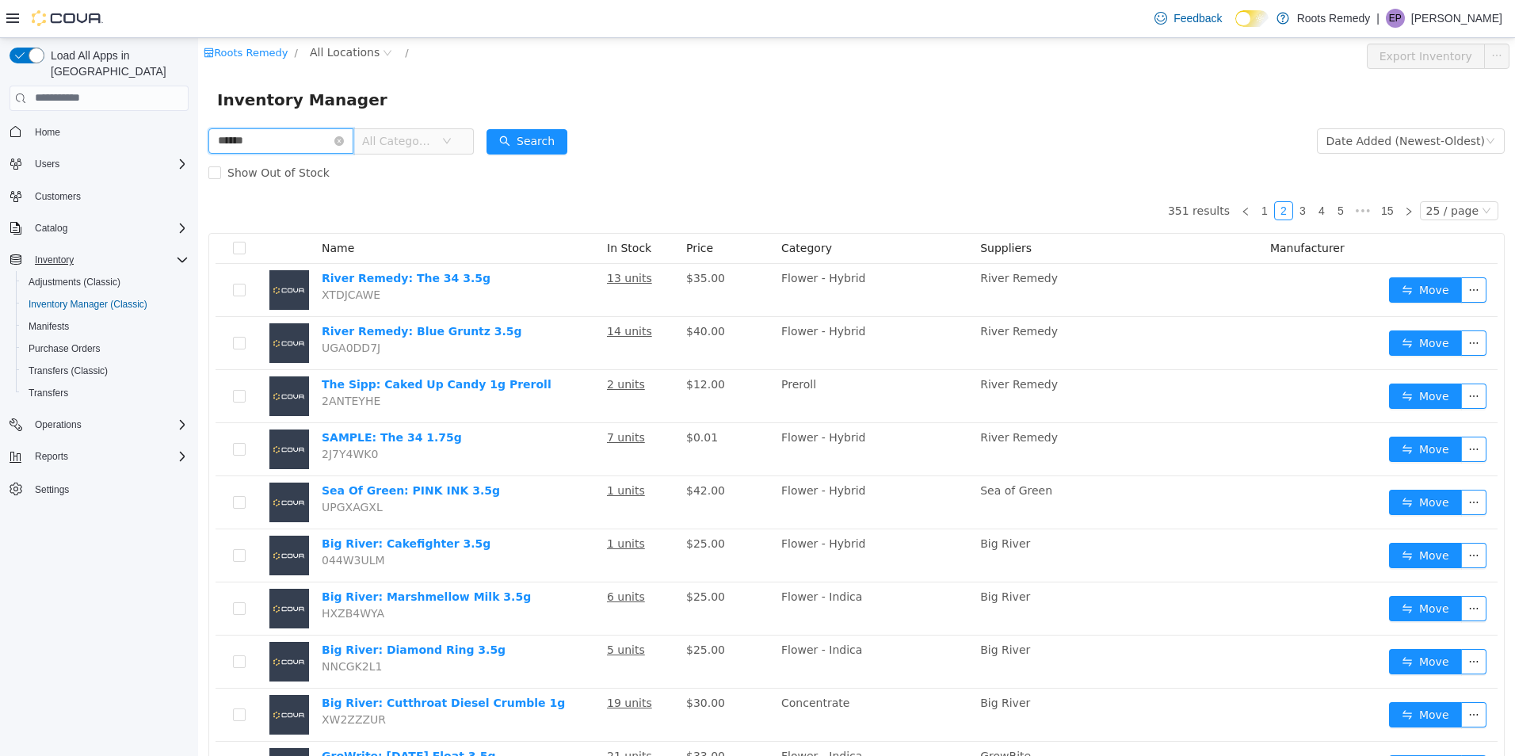
type input "******"
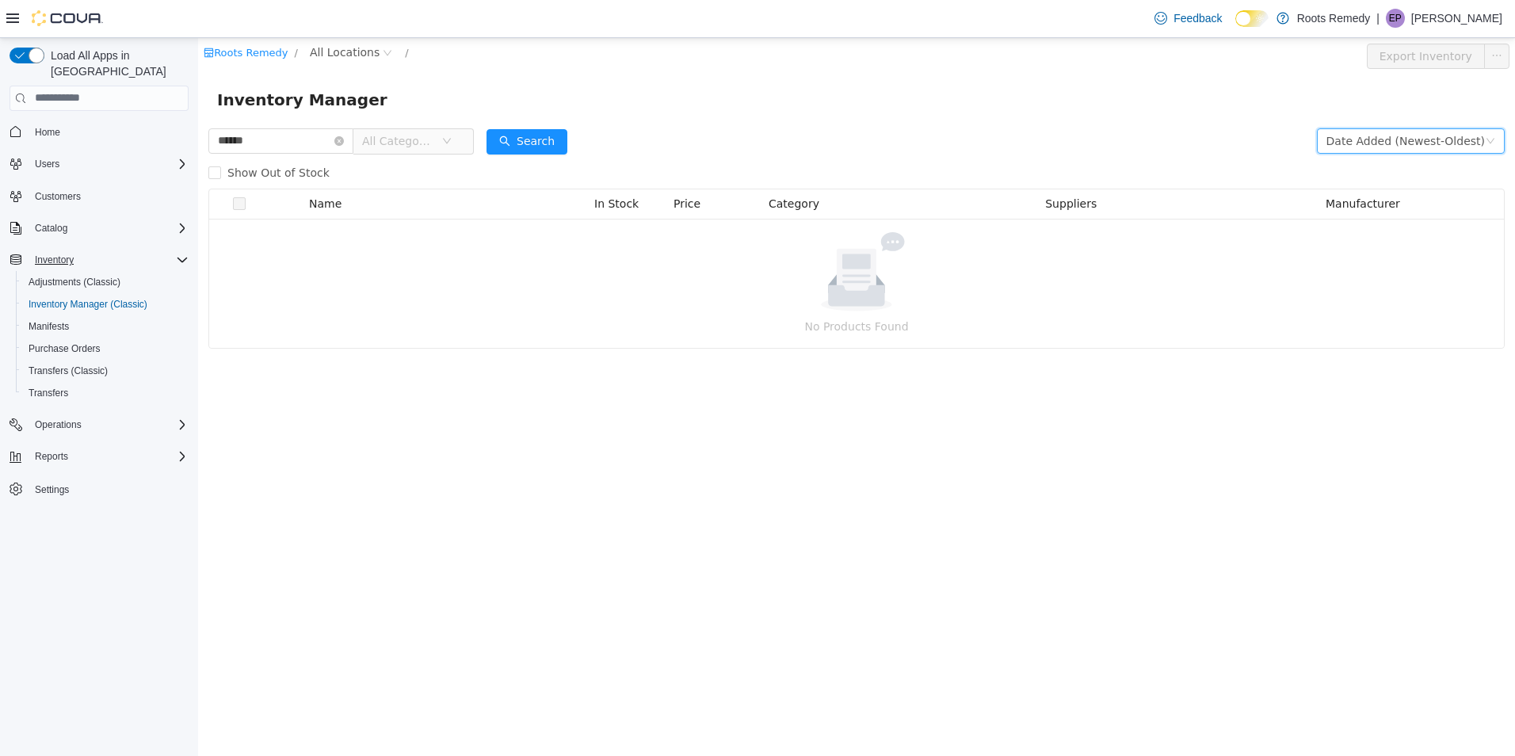
click at [1419, 144] on div "Date Added (Newest-Oldest)" at bounding box center [1406, 140] width 159 height 24
click at [1410, 170] on li "Alphabetical (A-Z)" at bounding box center [1416, 171] width 178 height 25
click at [344, 144] on icon "icon: close-circle" at bounding box center [339, 141] width 10 height 10
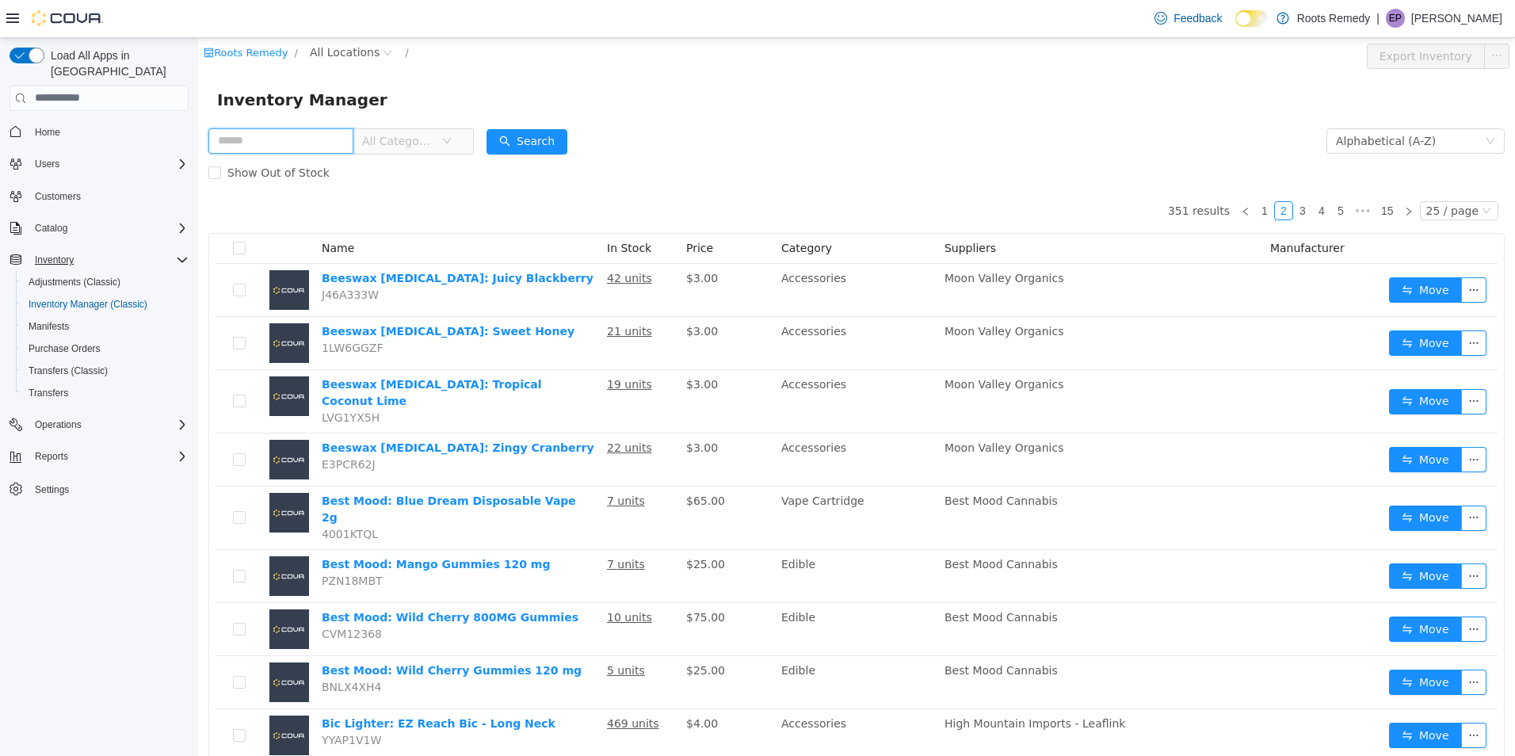
click at [338, 138] on input "text" at bounding box center [280, 140] width 145 height 25
type input "******"
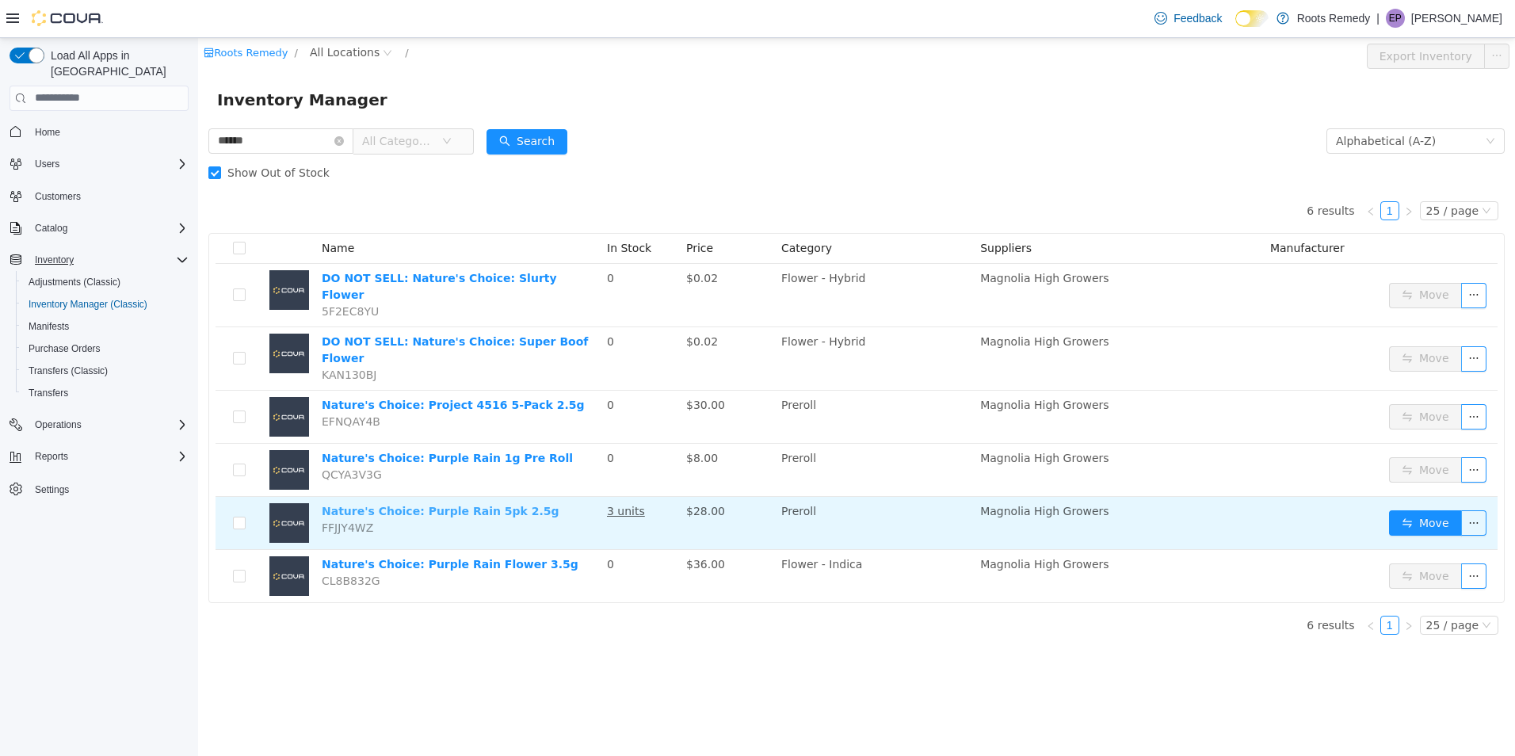
click at [426, 504] on link "Nature's Choice: Purple Rain 5pk 2.5g" at bounding box center [441, 510] width 238 height 13
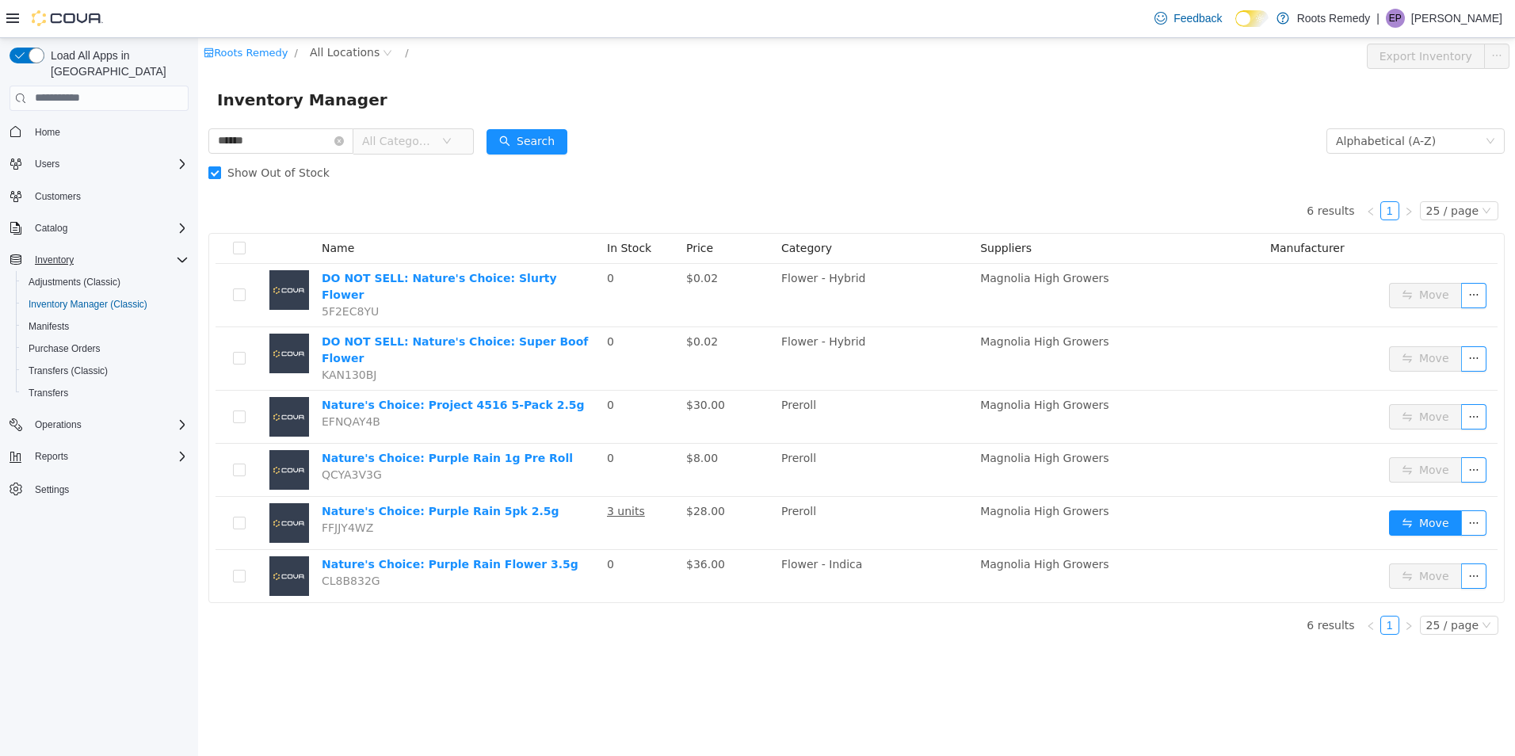
click at [220, 170] on span at bounding box center [214, 172] width 13 height 13
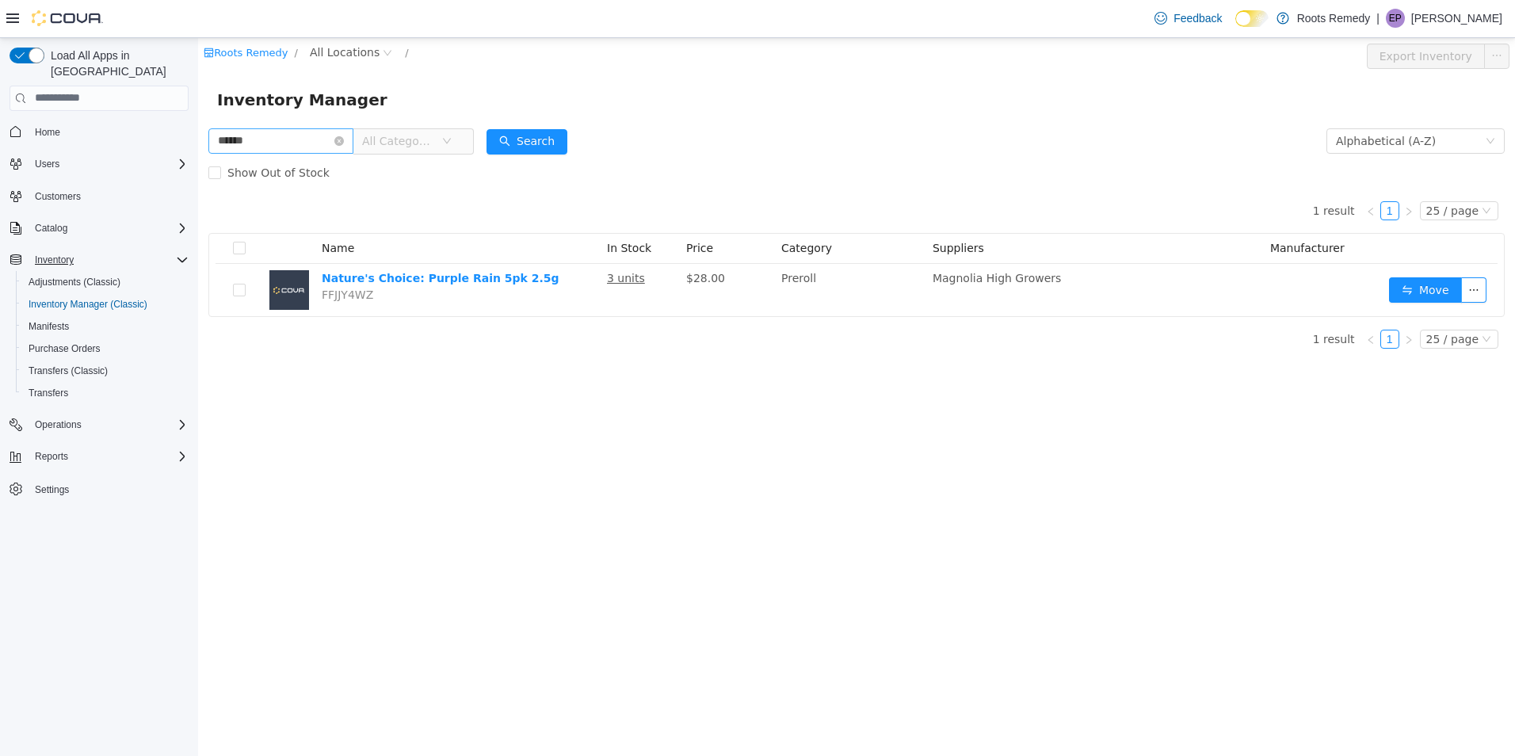
click at [344, 139] on icon "icon: close-circle" at bounding box center [339, 141] width 10 height 10
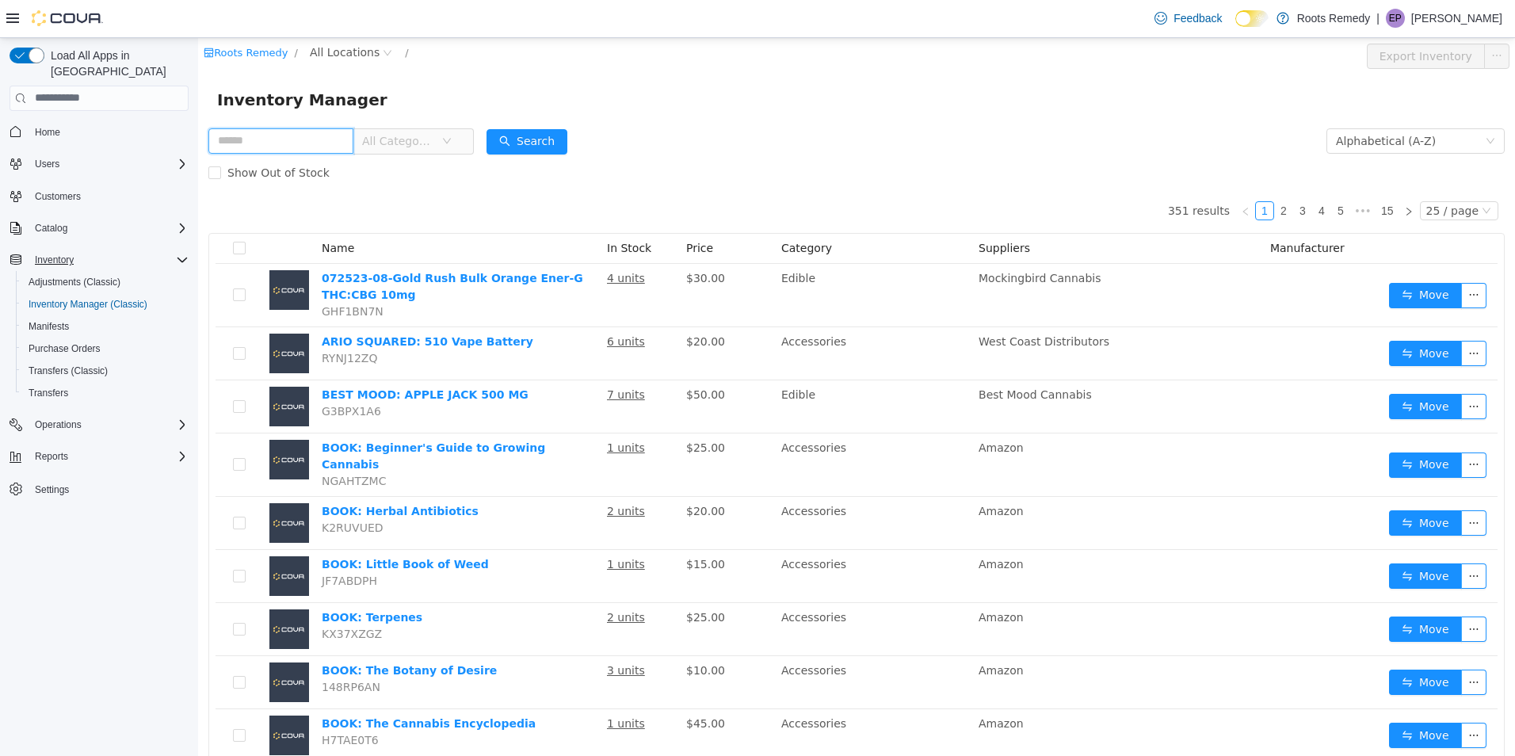
click at [293, 140] on input "text" at bounding box center [280, 140] width 145 height 25
type input "******"
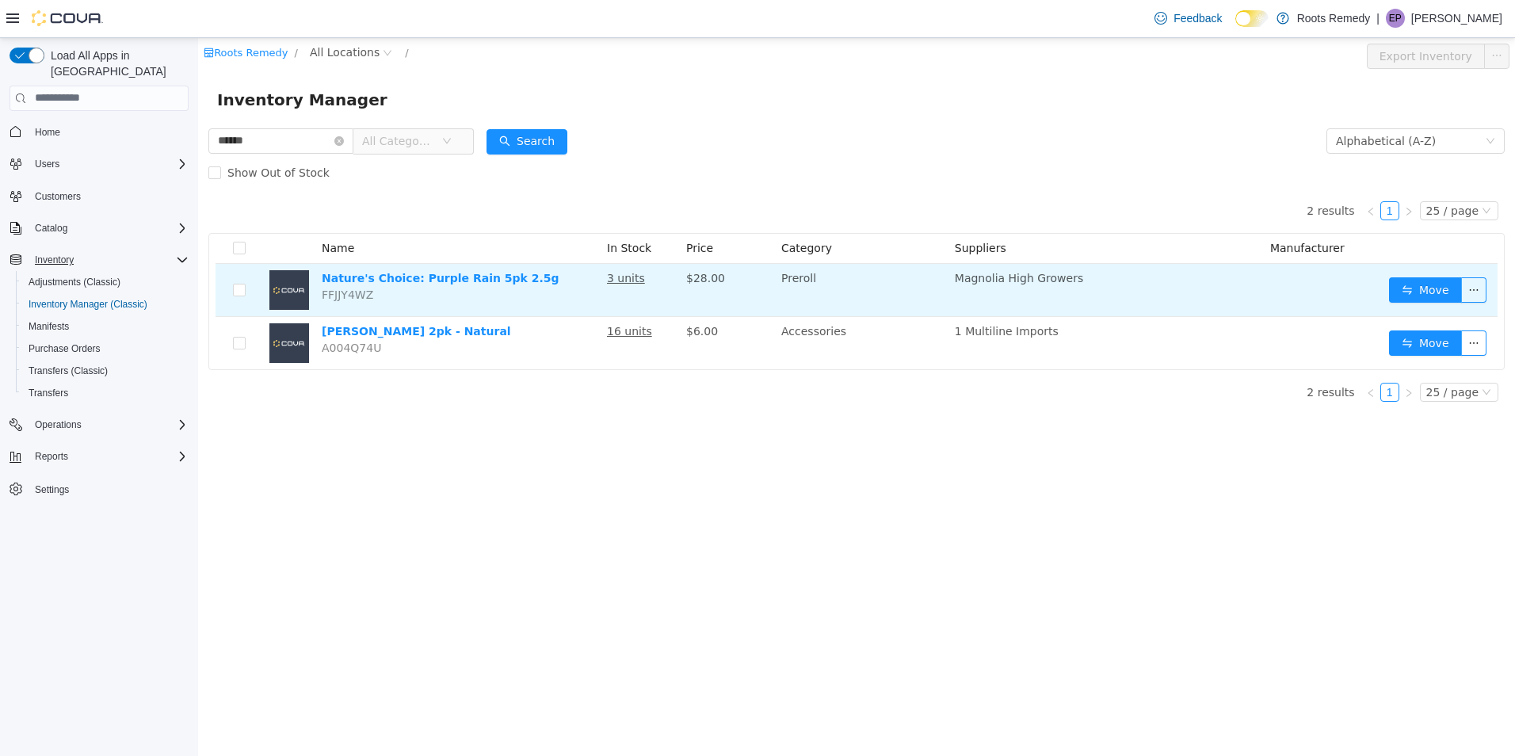
click at [501, 298] on td "Nature's Choice: Purple Rain 5pk 2.5g FFJJY4WZ" at bounding box center [457, 289] width 285 height 53
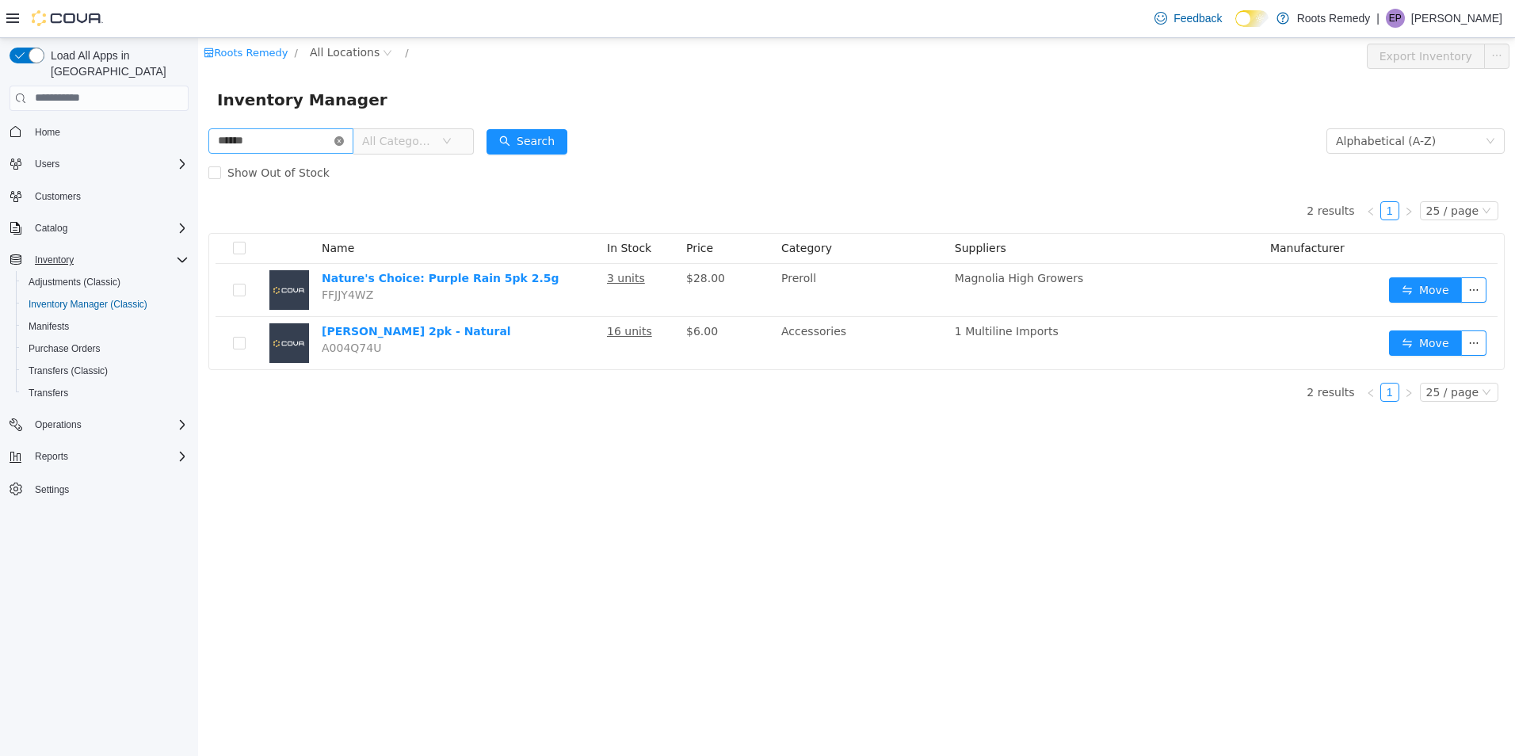
click at [344, 136] on icon "icon: close-circle" at bounding box center [339, 141] width 10 height 10
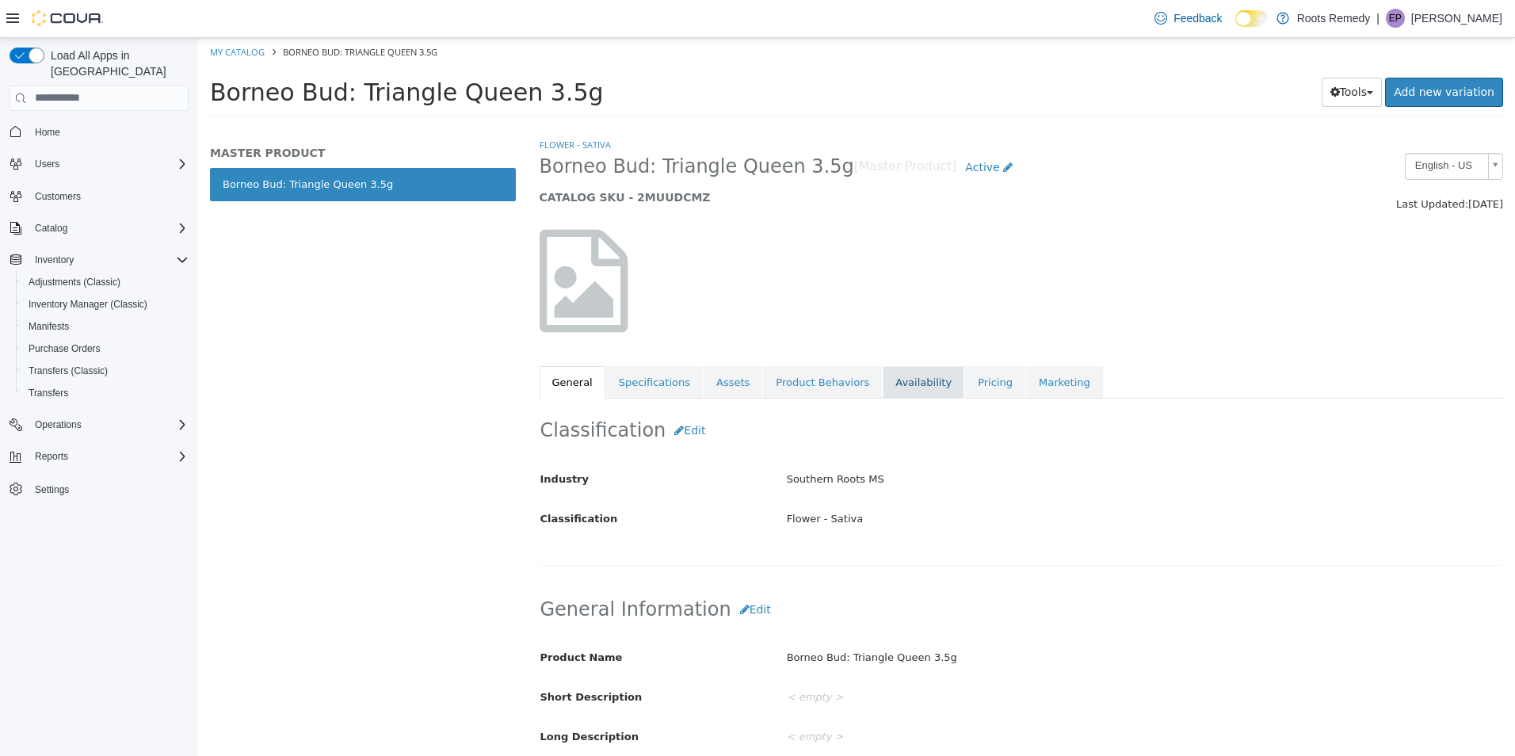
click at [903, 384] on link "Availability" at bounding box center [924, 381] width 82 height 33
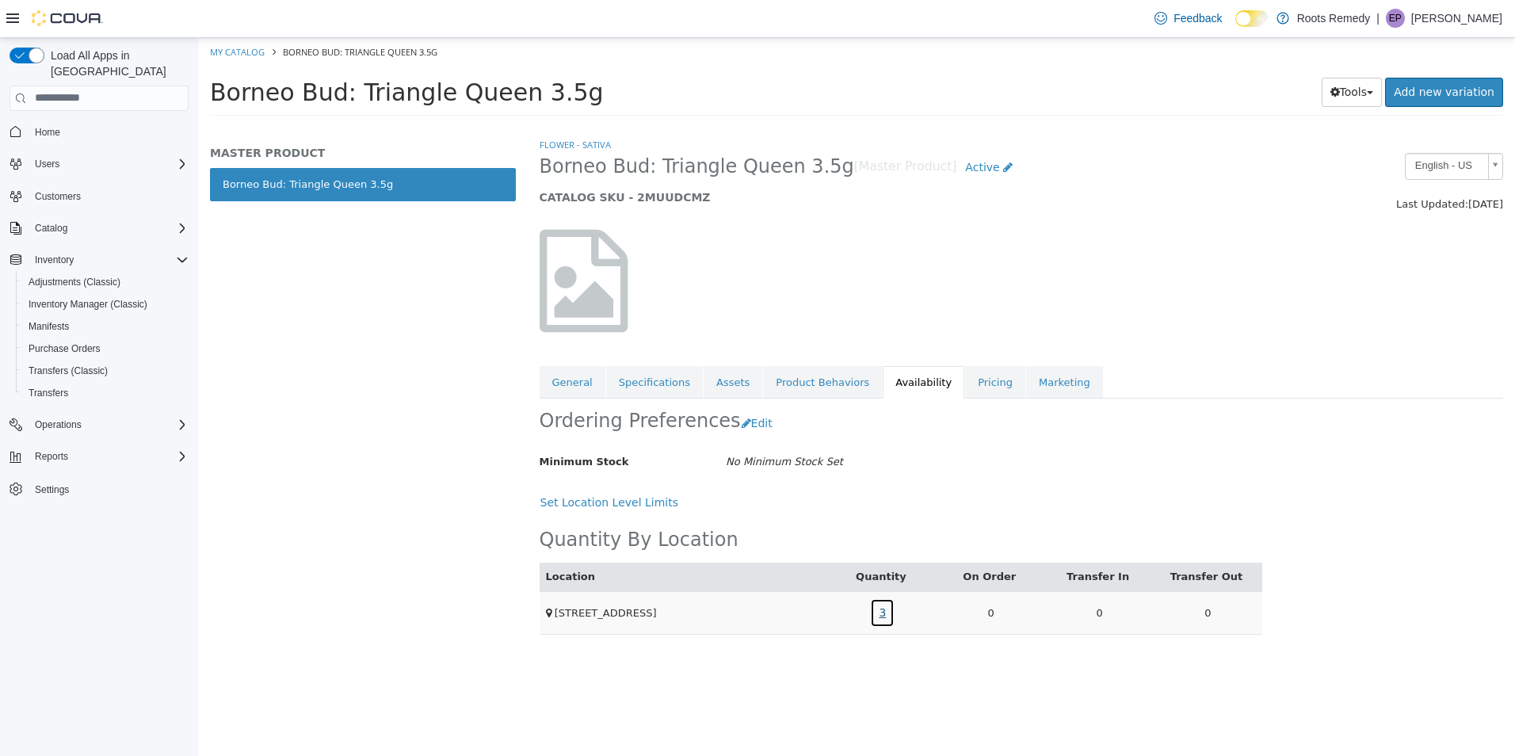
click at [882, 613] on link "3" at bounding box center [882, 612] width 25 height 29
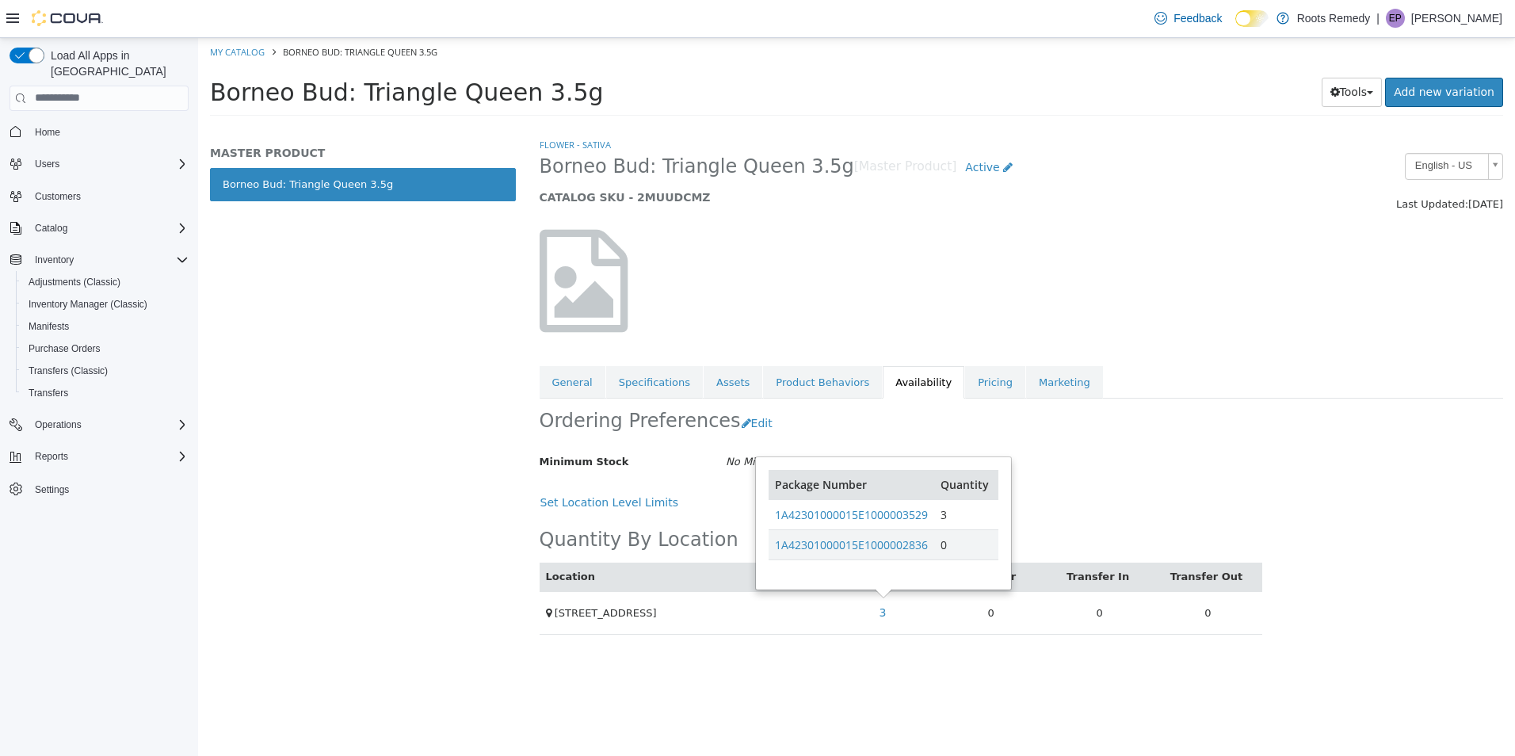
click at [851, 688] on div "Flower - Sativa Borneo Bud: Triangle Queen 3.5g [Master Product] Active CATALOG…" at bounding box center [1022, 445] width 988 height 619
